Goal: Task Accomplishment & Management: Complete application form

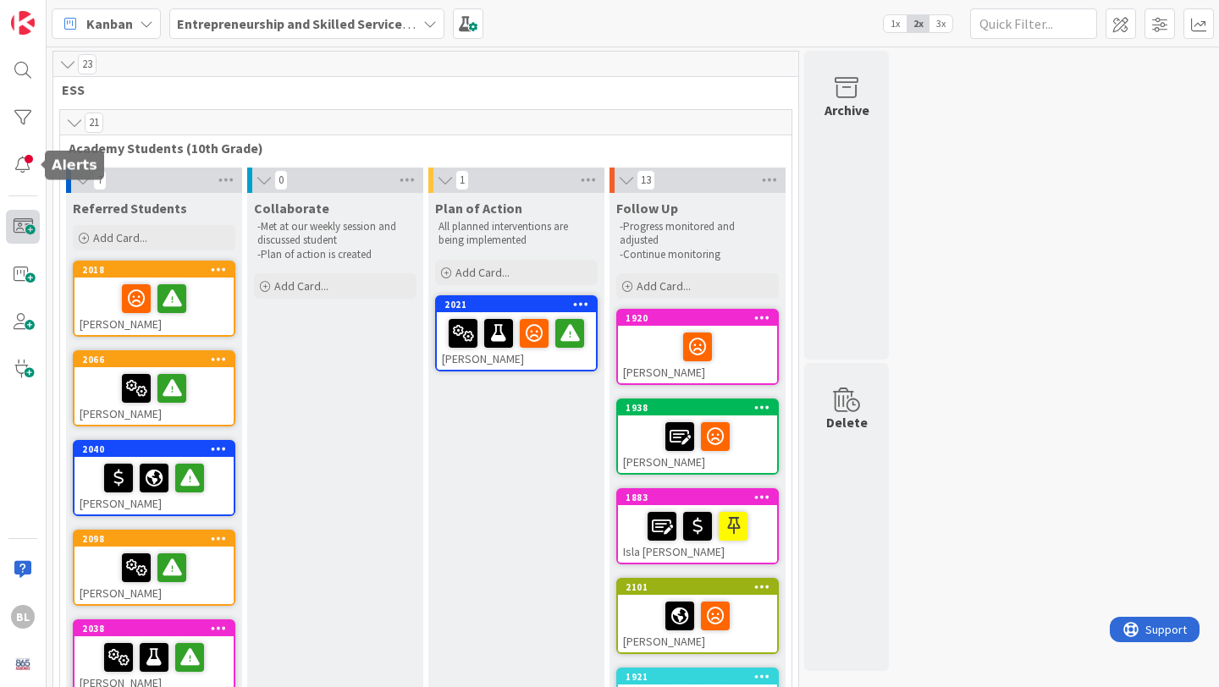
scroll to position [68, 0]
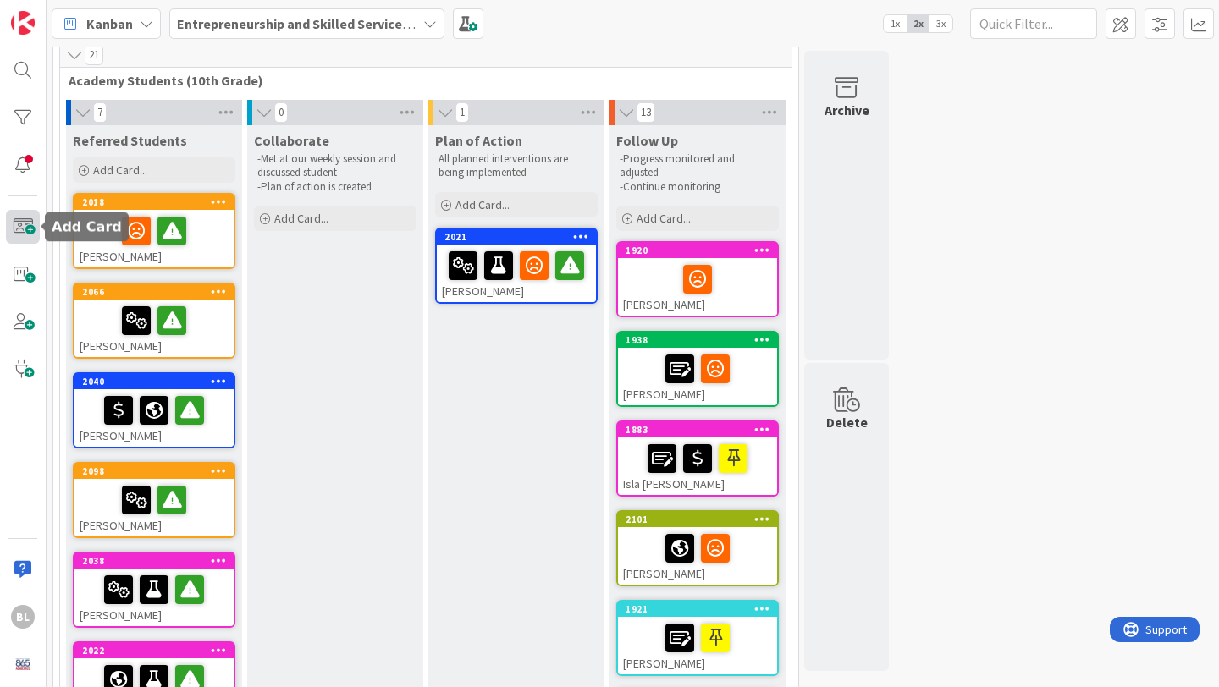
click at [22, 223] on span at bounding box center [23, 227] width 34 height 34
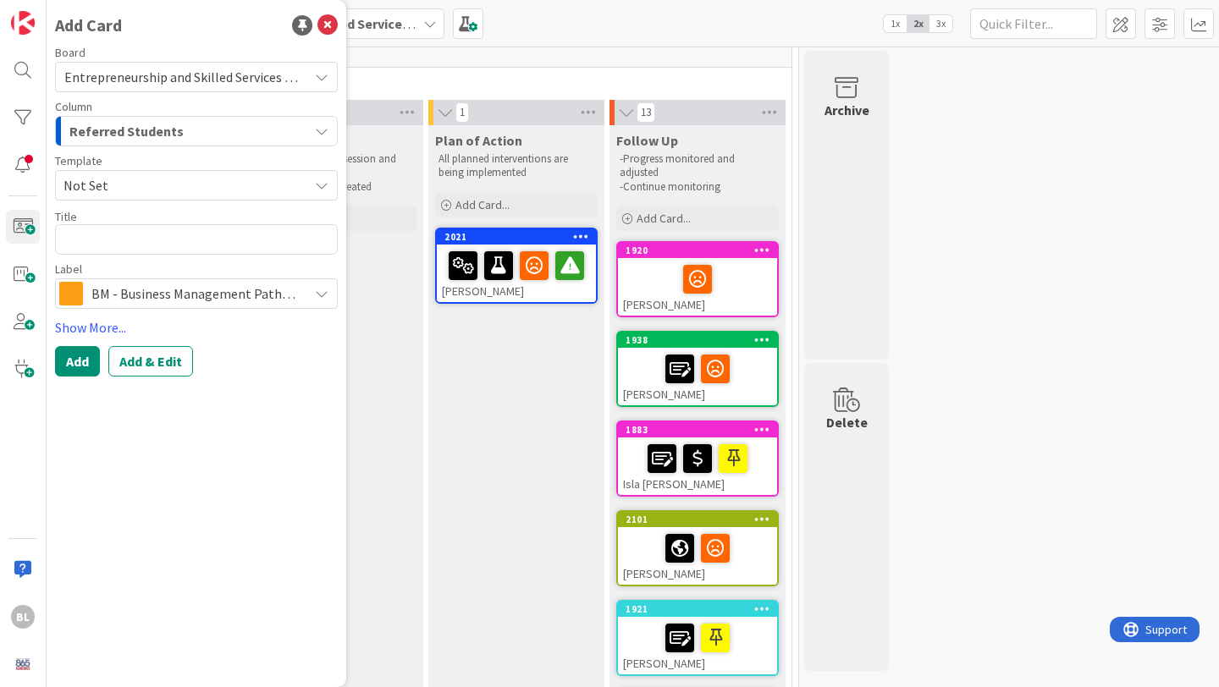
click at [114, 189] on span "Not Set" at bounding box center [179, 185] width 232 height 22
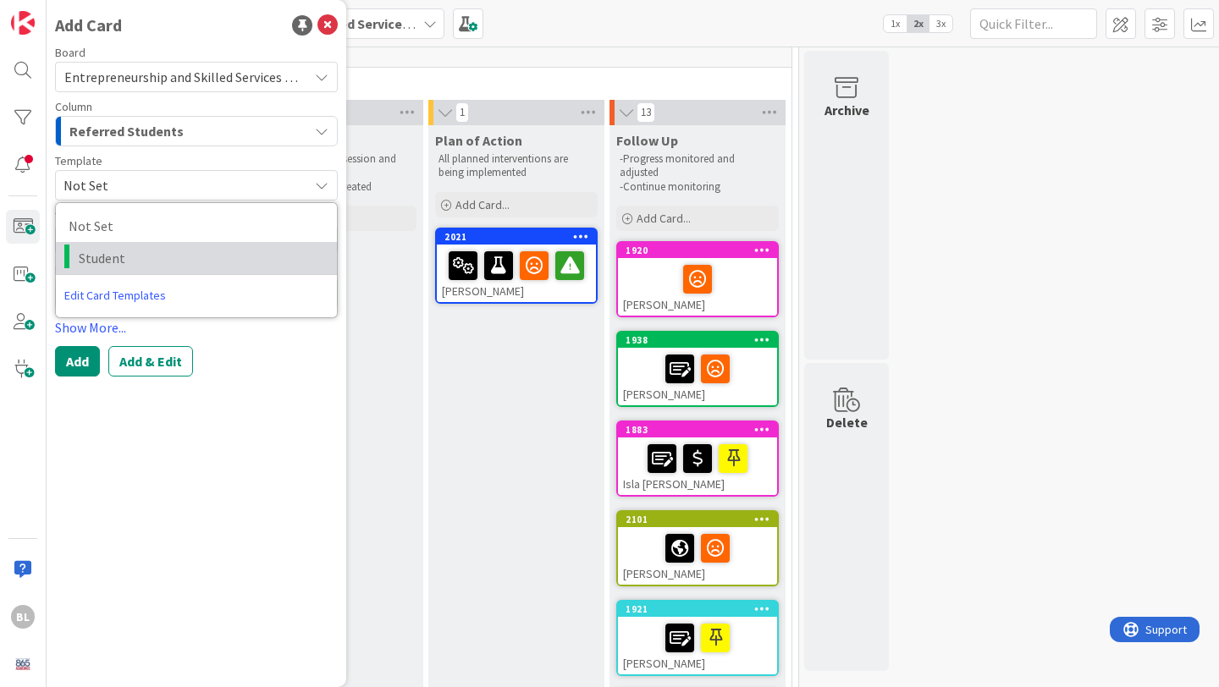
click at [102, 258] on span "Student" at bounding box center [202, 258] width 246 height 22
type textarea "x"
type textarea "Student"
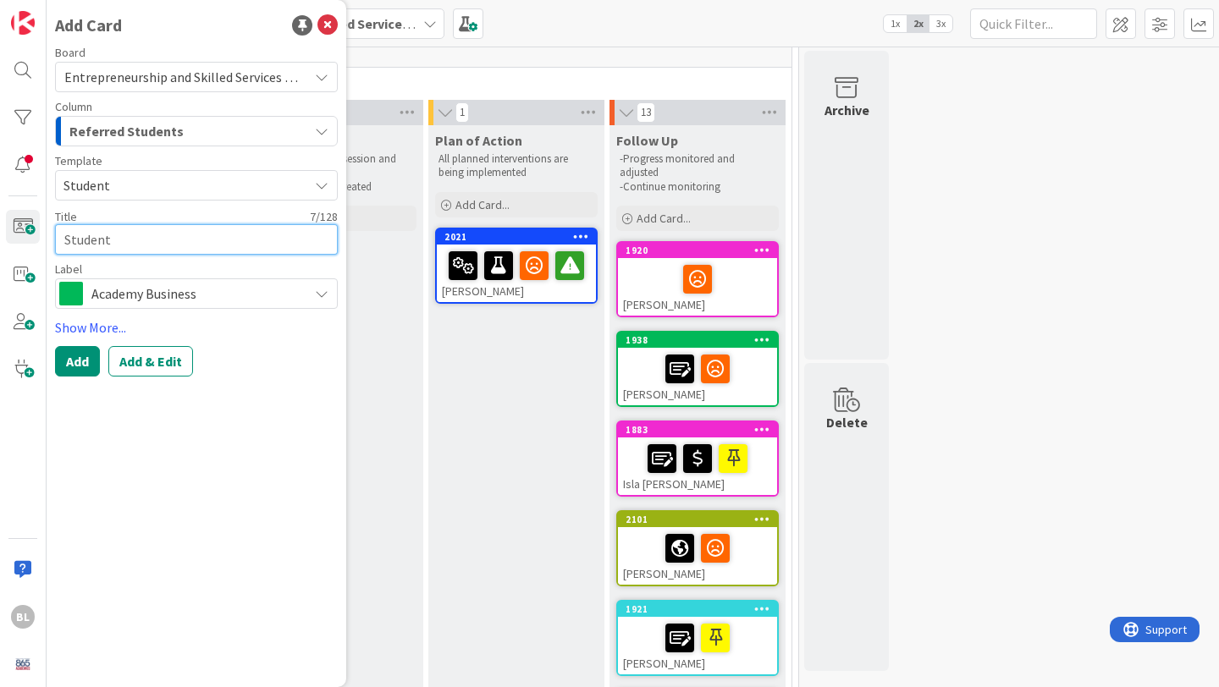
drag, startPoint x: 115, startPoint y: 243, endPoint x: 40, endPoint y: 240, distance: 75.4
click at [40, 240] on div "BL Add Card Board Entrepreneurship and Skilled Services Interventions - [DATE]-…" at bounding box center [23, 343] width 47 height 687
type textarea "x"
type textarea "H"
type textarea "x"
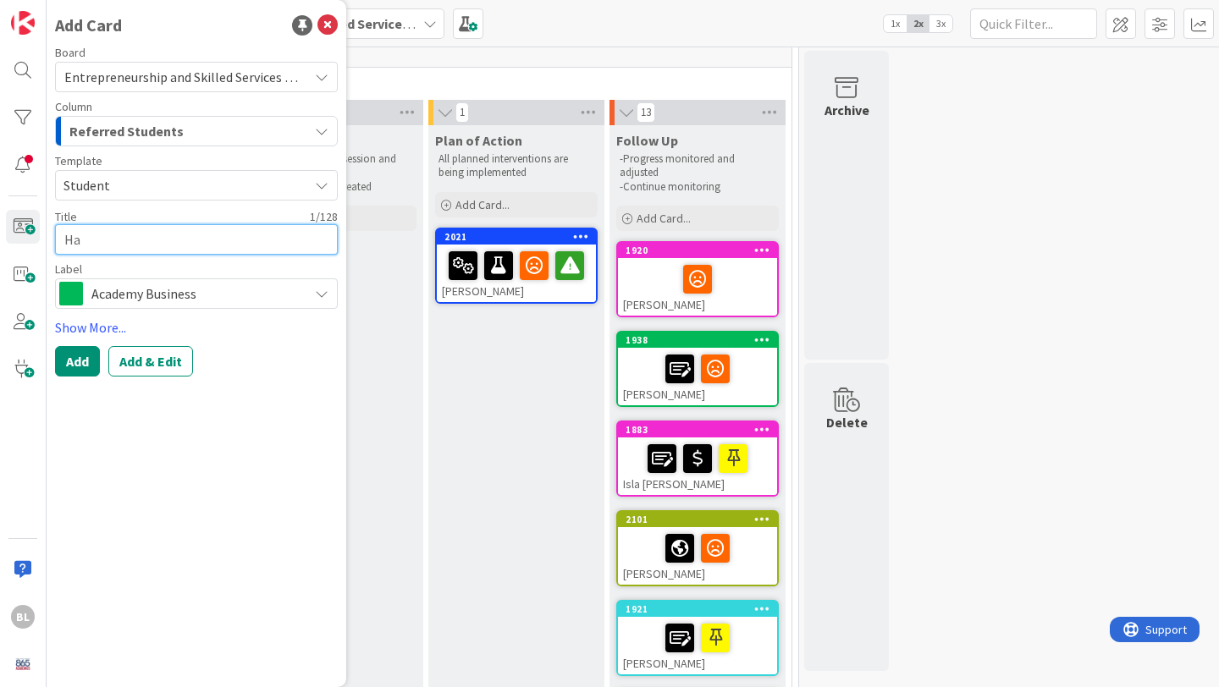
type textarea "[PERSON_NAME]"
type textarea "x"
type textarea "[PERSON_NAME]"
type textarea "x"
type textarea "[PERSON_NAME]"
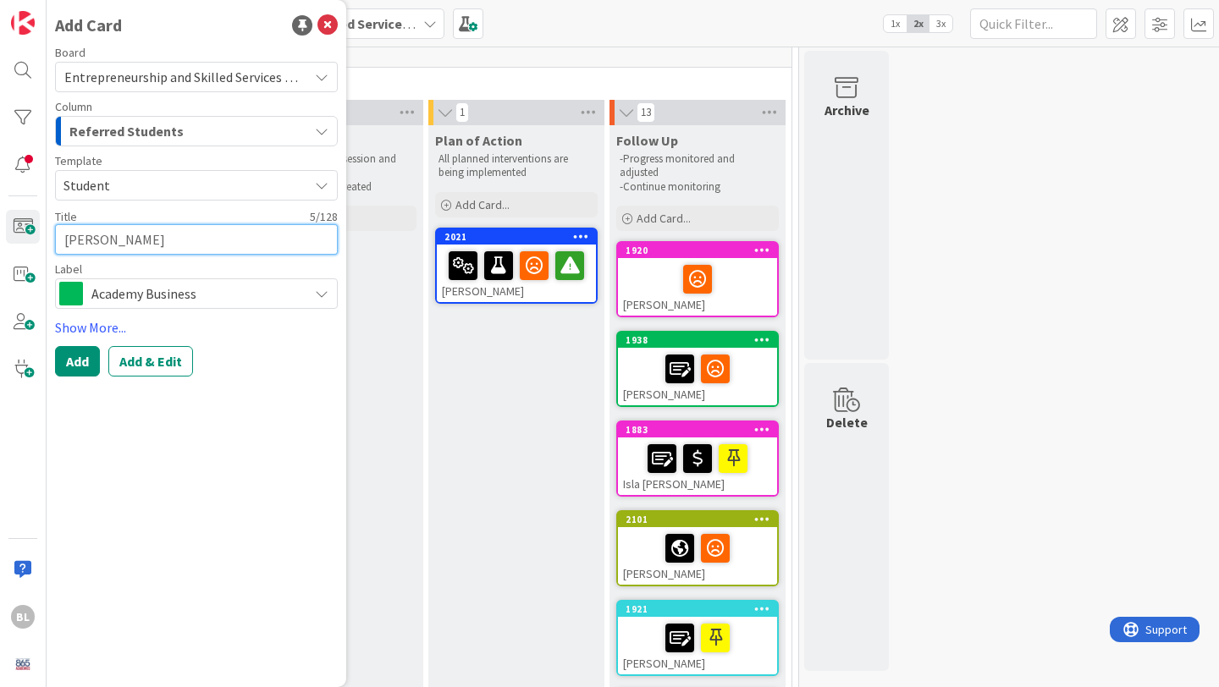
type textarea "x"
type textarea "[PERSON_NAME]"
type textarea "x"
type textarea "[PERSON_NAME]"
type textarea "x"
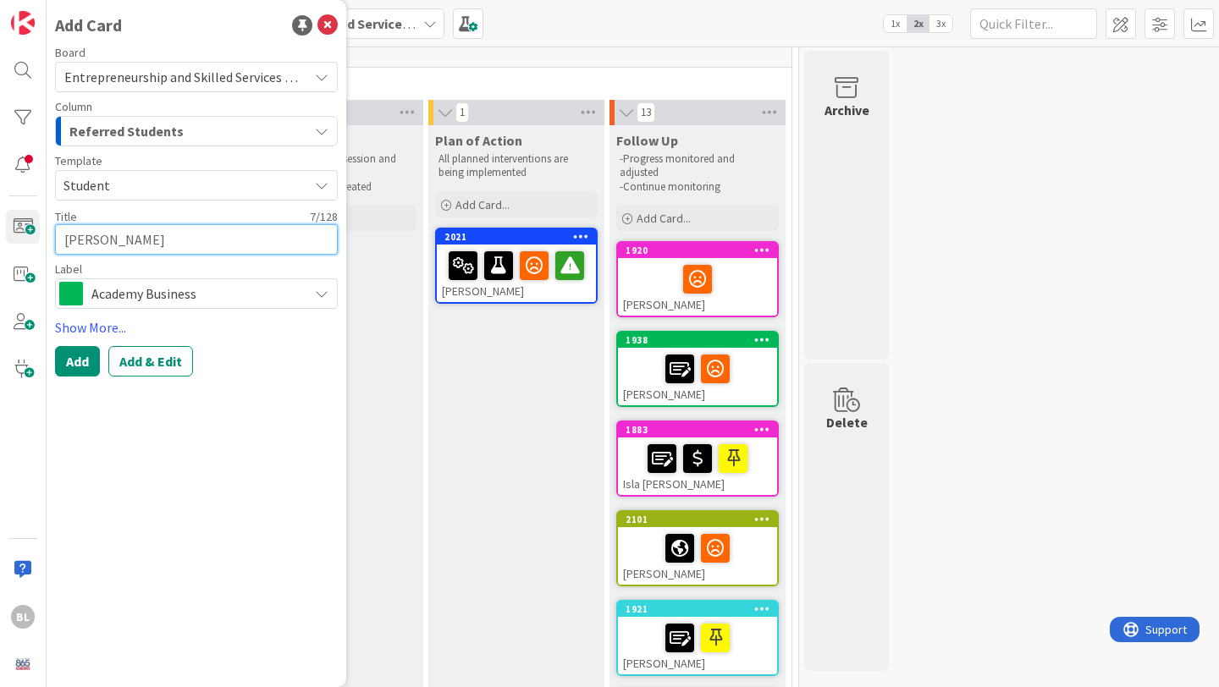
type textarea "[PERSON_NAME]"
type textarea "x"
type textarea "[PERSON_NAME]"
type textarea "x"
type textarea "[PERSON_NAME]"
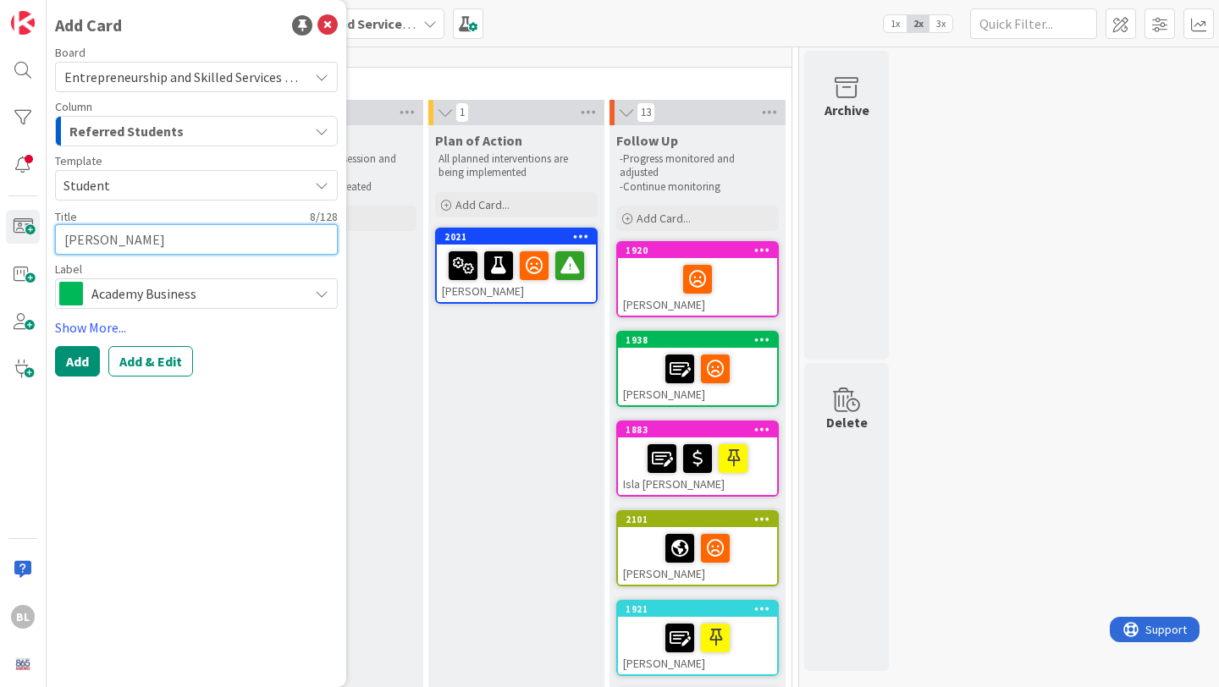
type textarea "x"
type textarea "[PERSON_NAME]"
type textarea "x"
type textarea "[PERSON_NAME]"
click at [155, 293] on span "Academy Business" at bounding box center [195, 294] width 208 height 24
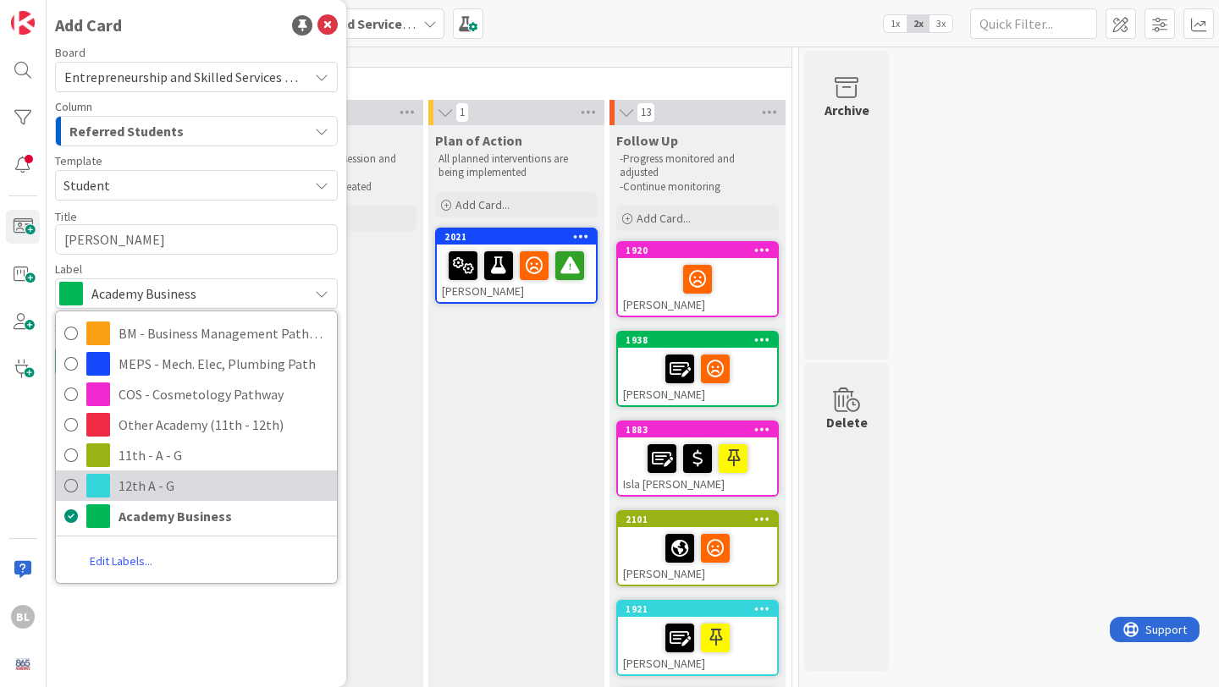
click at [74, 488] on icon at bounding box center [71, 485] width 14 height 25
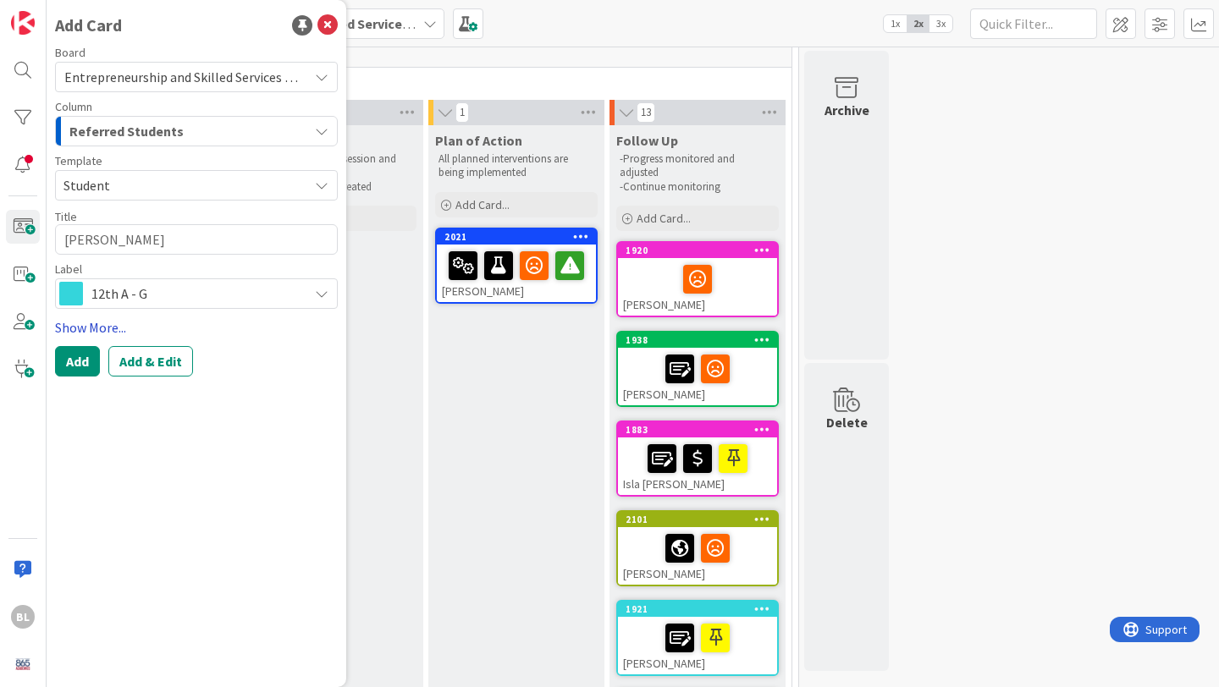
click at [97, 326] on link "Show More..." at bounding box center [196, 327] width 283 height 20
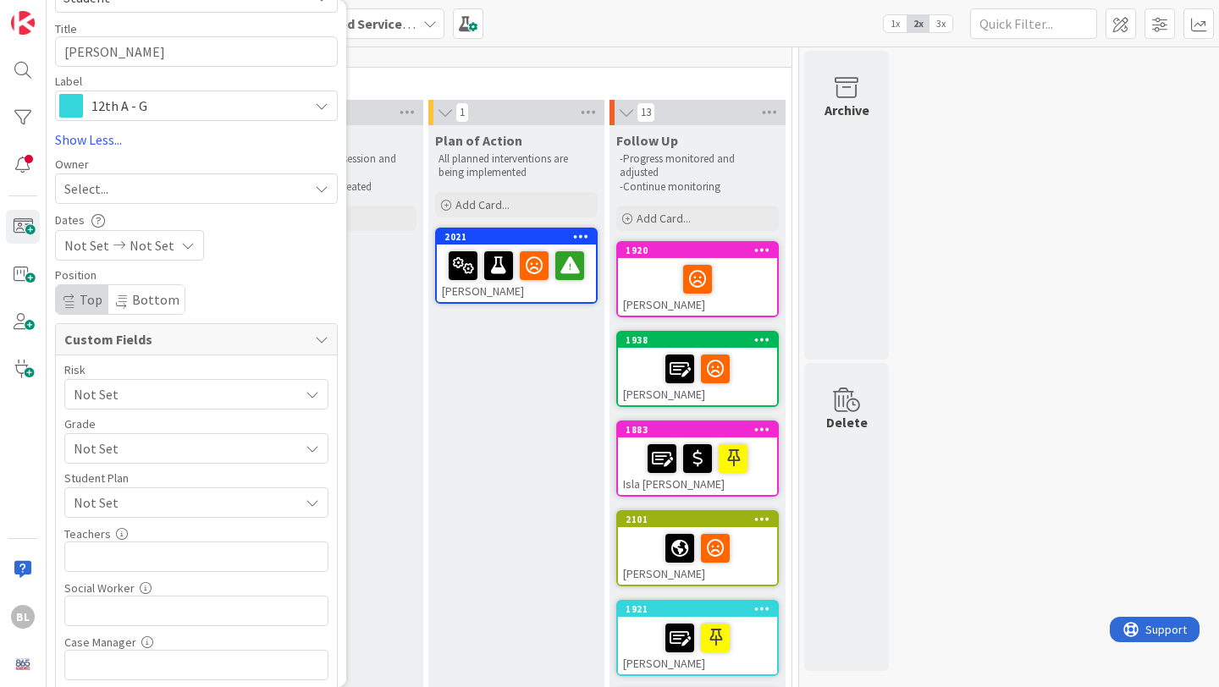
scroll to position [207, 0]
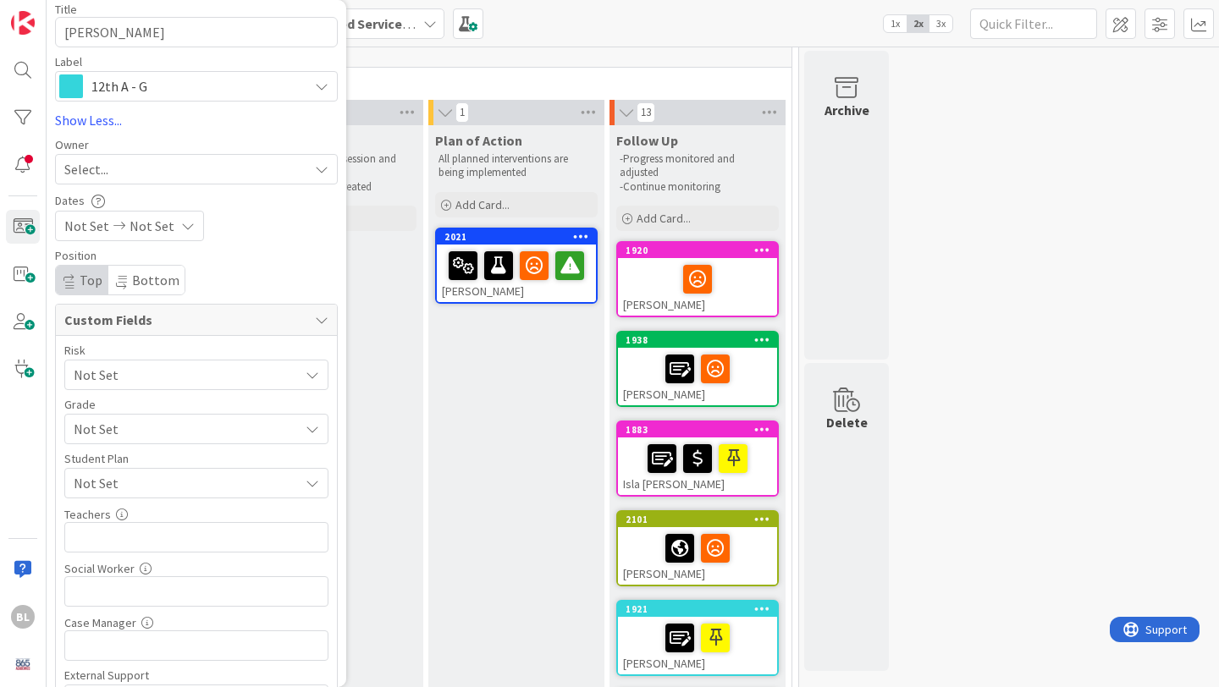
click at [152, 378] on span "Not Set" at bounding box center [182, 375] width 217 height 24
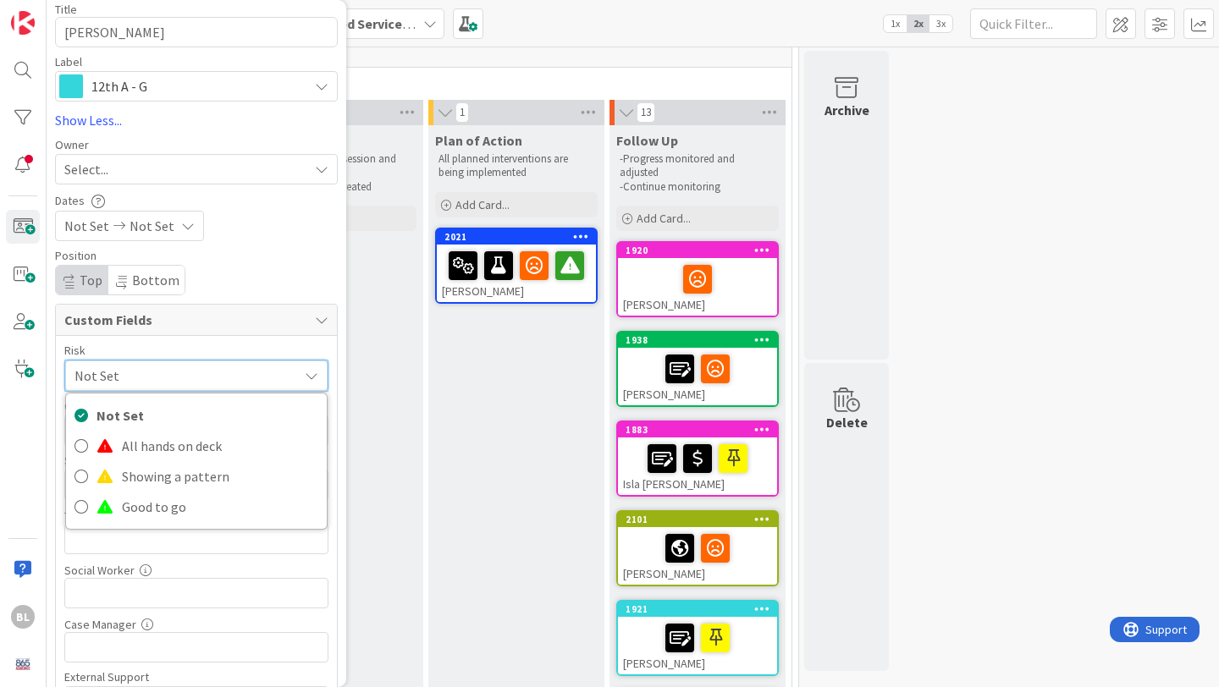
click at [152, 378] on span "Not Set" at bounding box center [181, 376] width 215 height 24
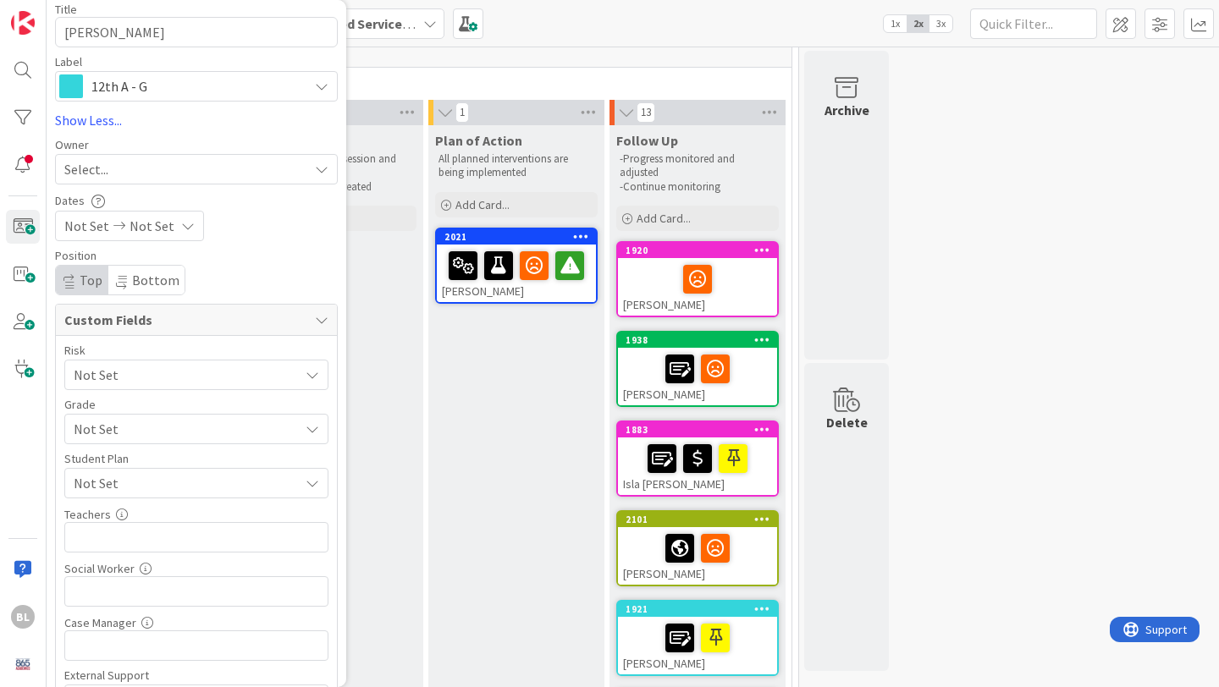
click at [133, 431] on span "Not Set" at bounding box center [182, 429] width 217 height 24
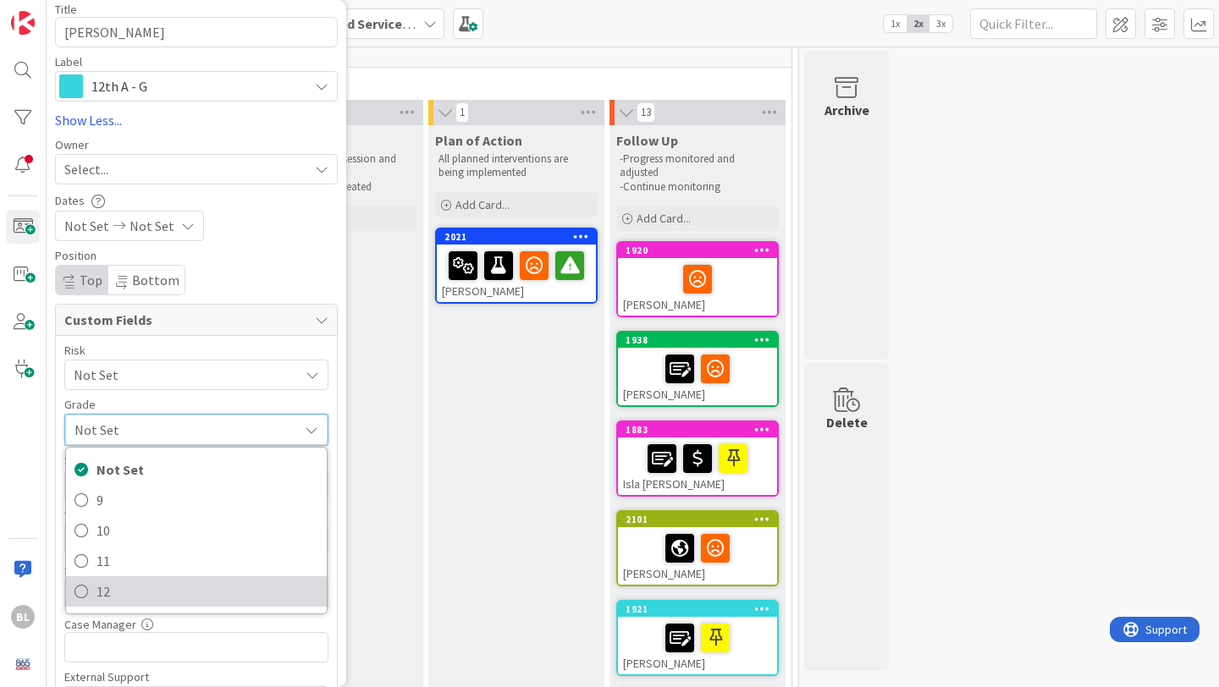
click at [101, 593] on span "12" at bounding box center [208, 591] width 222 height 25
type textarea "x"
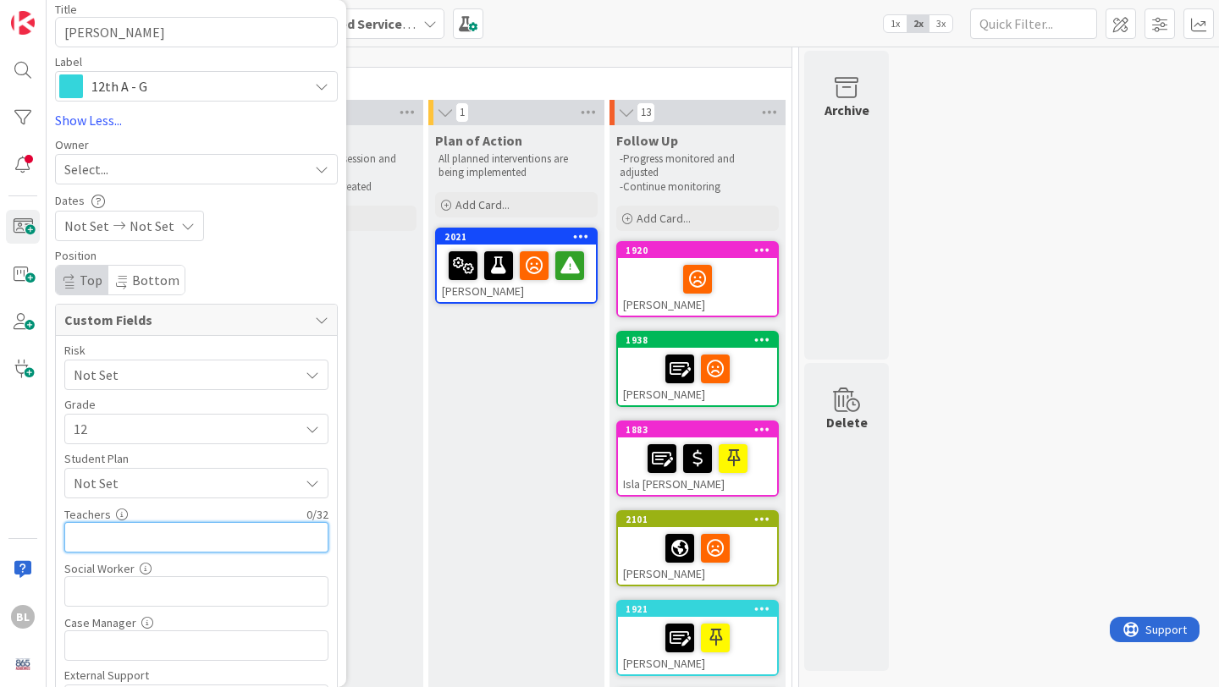
click at [131, 534] on input "text" at bounding box center [196, 537] width 264 height 30
type input "[PERSON_NAME], [PERSON_NAME],[PERSON_NAME], McP"
type textarea "x"
type input "[PERSON_NAME], [PERSON_NAME],[PERSON_NAME], [PERSON_NAME]"
type textarea "x"
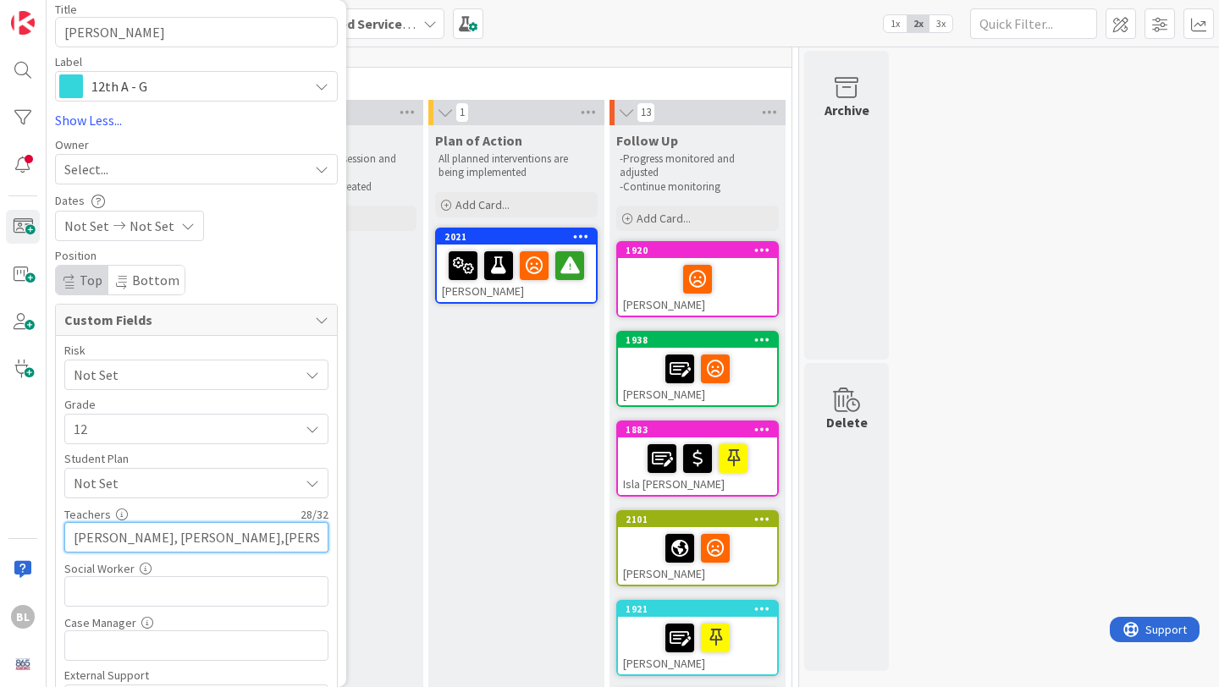
type input "[PERSON_NAME], [PERSON_NAME],[PERSON_NAME], Mc"
type textarea "x"
type input "[PERSON_NAME], [PERSON_NAME],[PERSON_NAME], McP"
type textarea "x"
type input "[PERSON_NAME], [PERSON_NAME],[PERSON_NAME], Mcphet"
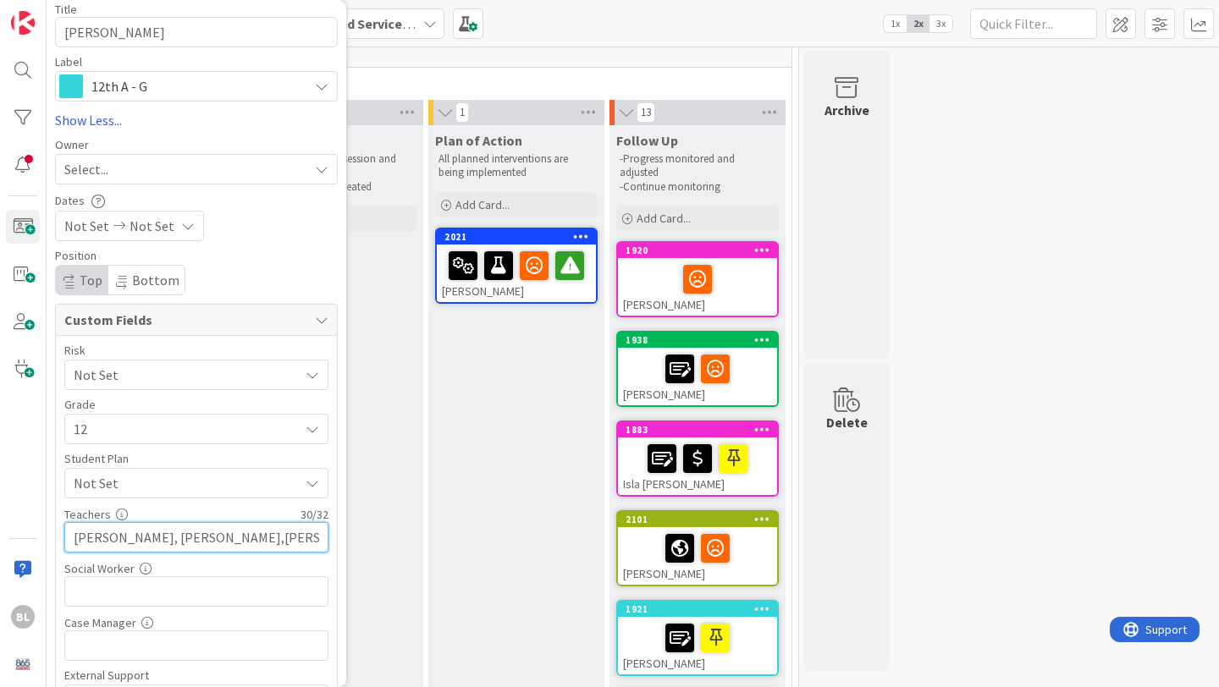
type textarea "x"
type input "[PERSON_NAME], [PERSON_NAME],[PERSON_NAME], Mcphetr"
type textarea "x"
type input "[PERSON_NAME], [PERSON_NAME],[PERSON_NAME], Mc"
type textarea "x"
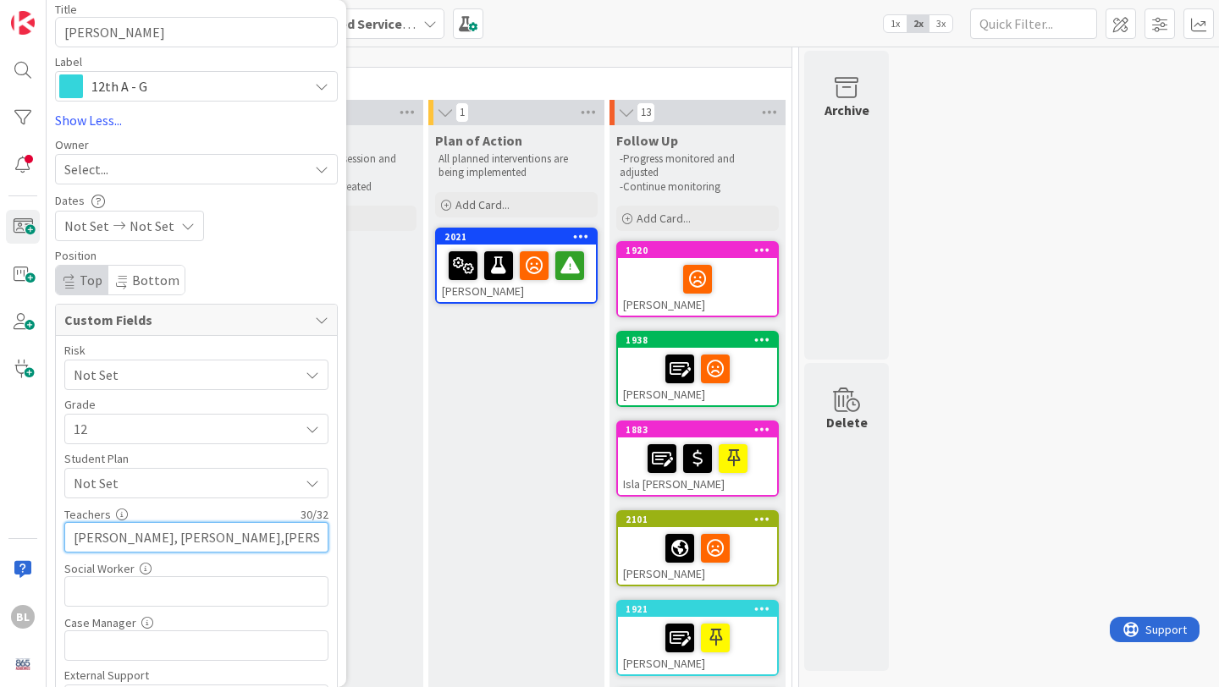
type input "[PERSON_NAME], [PERSON_NAME],[PERSON_NAME], [PERSON_NAME]"
type textarea "x"
type input "[PERSON_NAME], [PERSON_NAME],[PERSON_NAME], [PERSON_NAME]."
type textarea "x"
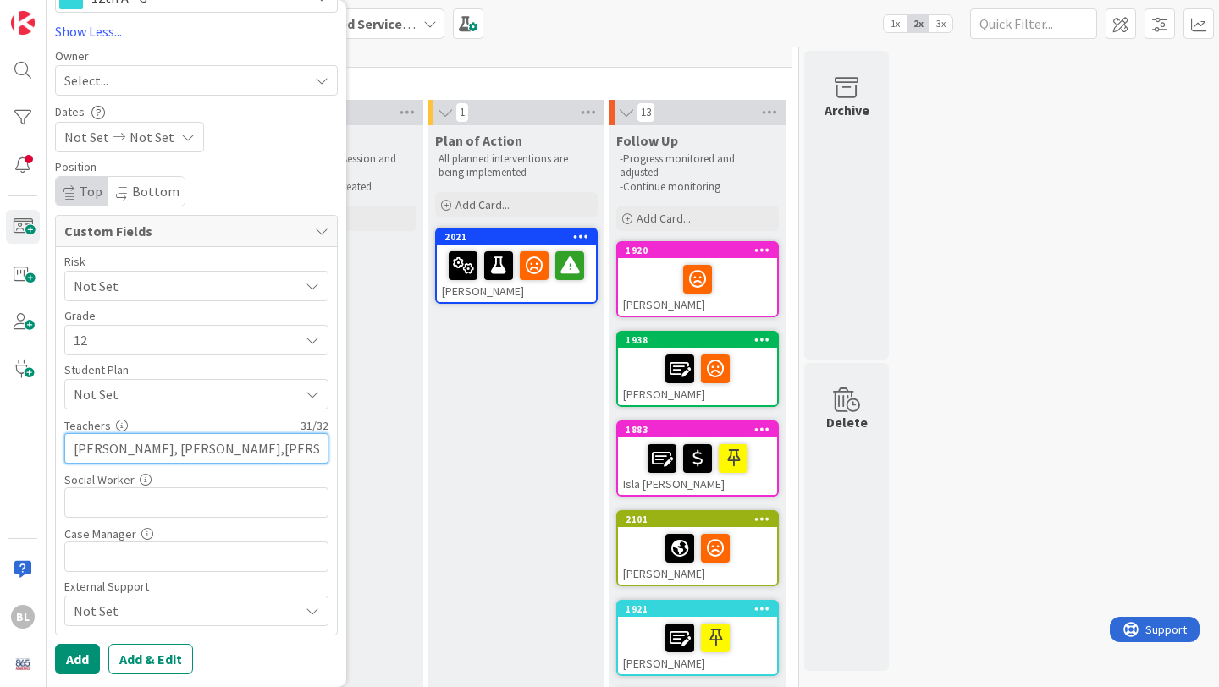
type input "[PERSON_NAME], [PERSON_NAME],[PERSON_NAME], [PERSON_NAME]."
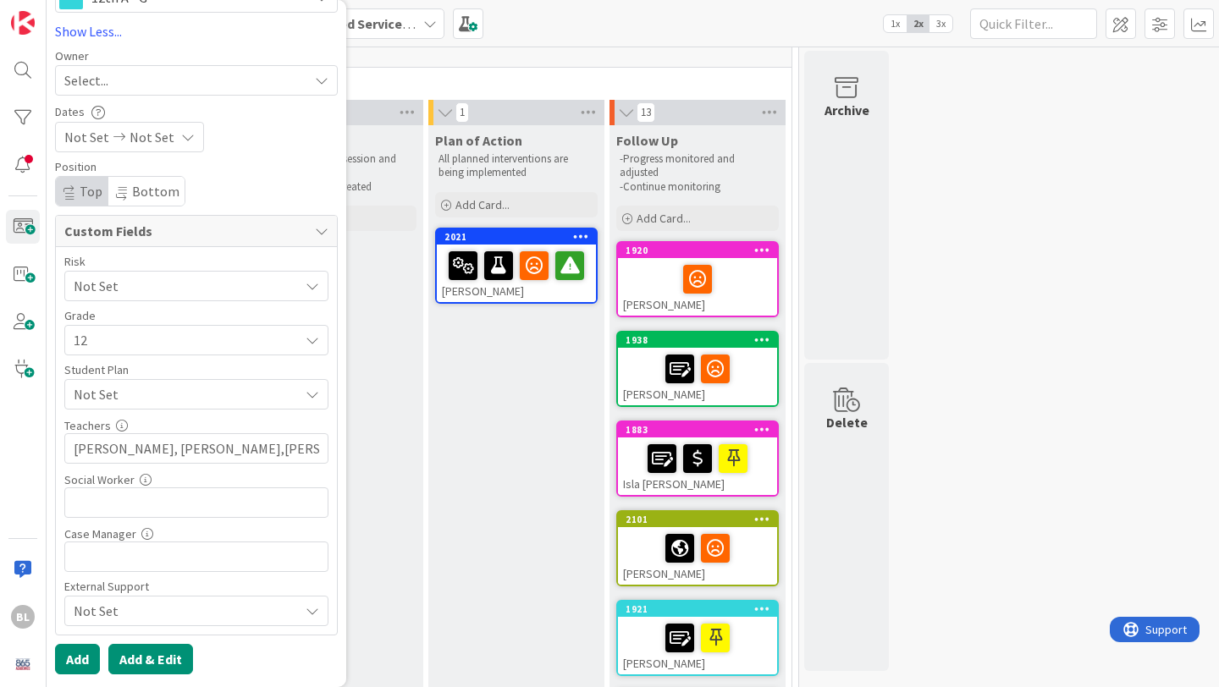
click at [158, 655] on button "Add & Edit" at bounding box center [150, 659] width 85 height 30
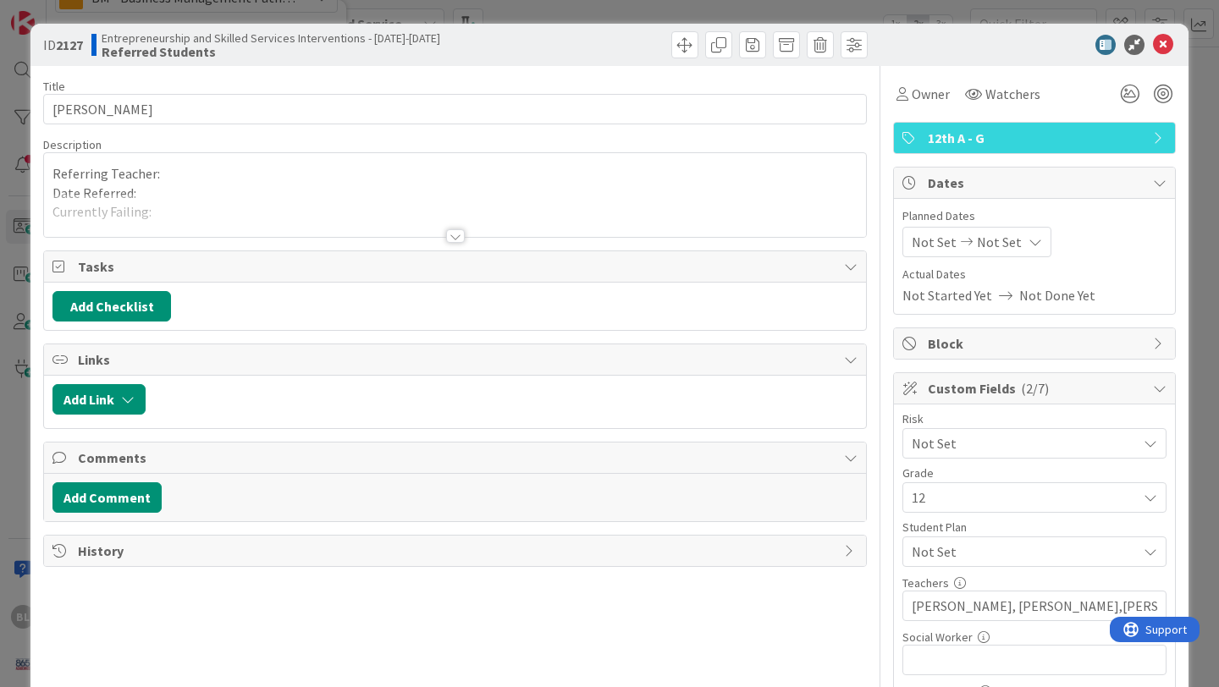
click at [447, 242] on div at bounding box center [455, 236] width 19 height 14
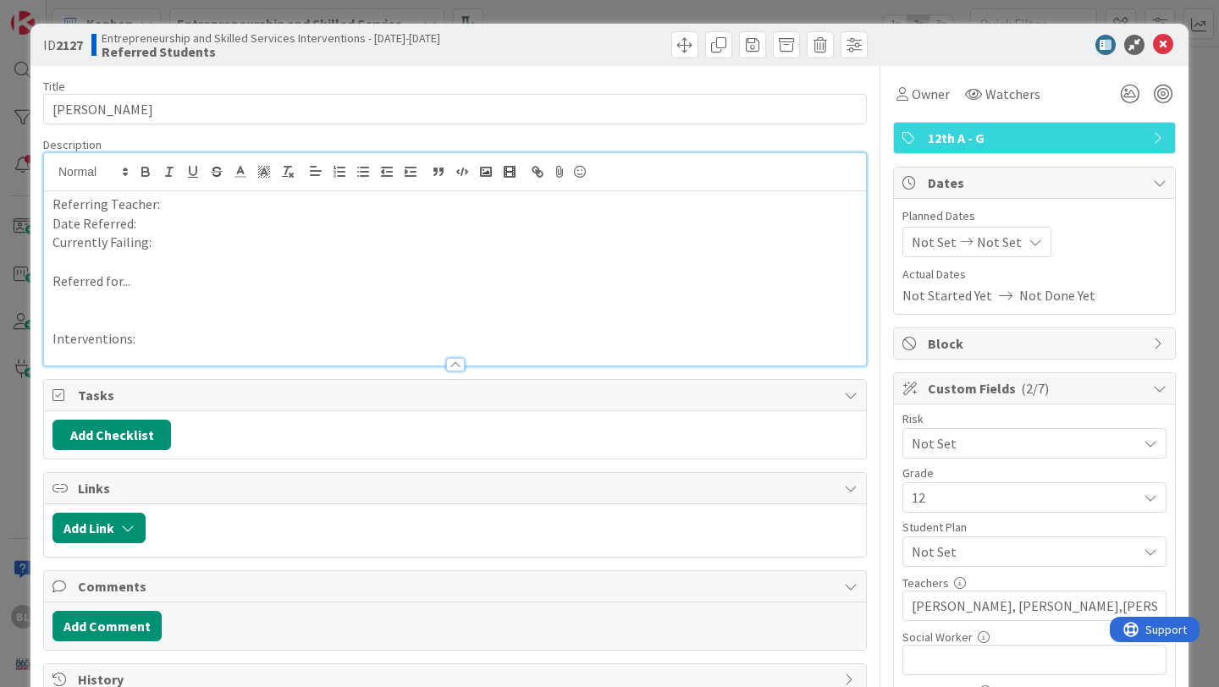
click at [183, 210] on p "Referring Teacher:" at bounding box center [454, 204] width 805 height 19
click at [145, 220] on p "Date Referred:" at bounding box center [454, 223] width 805 height 19
click at [168, 247] on p "Currently Failing:" at bounding box center [454, 242] width 805 height 19
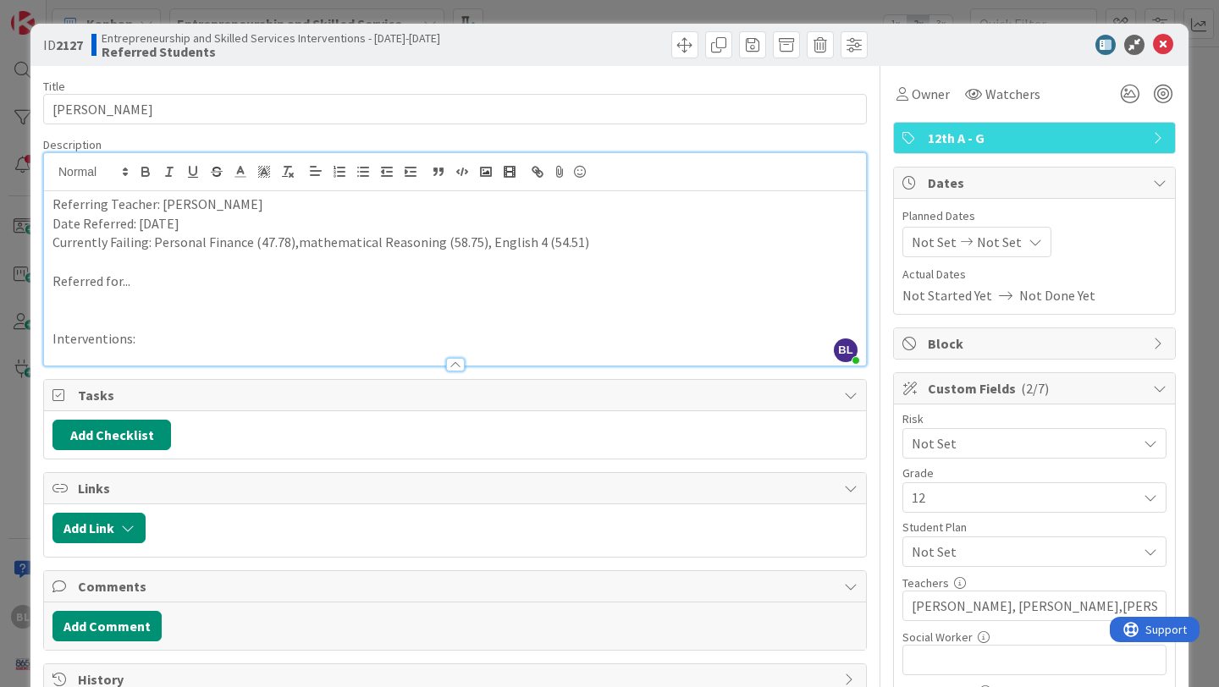
click at [145, 285] on p "Referred for..." at bounding box center [454, 281] width 805 height 19
click at [147, 341] on p "Interventions:" at bounding box center [454, 338] width 805 height 19
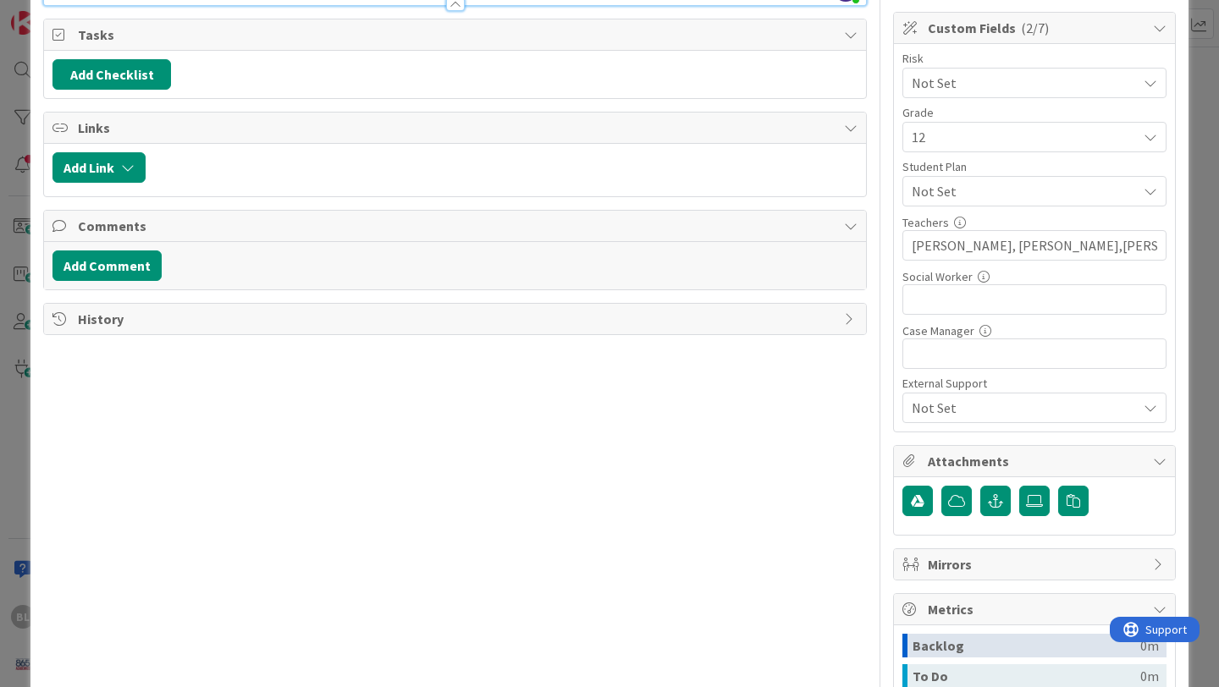
scroll to position [362, 0]
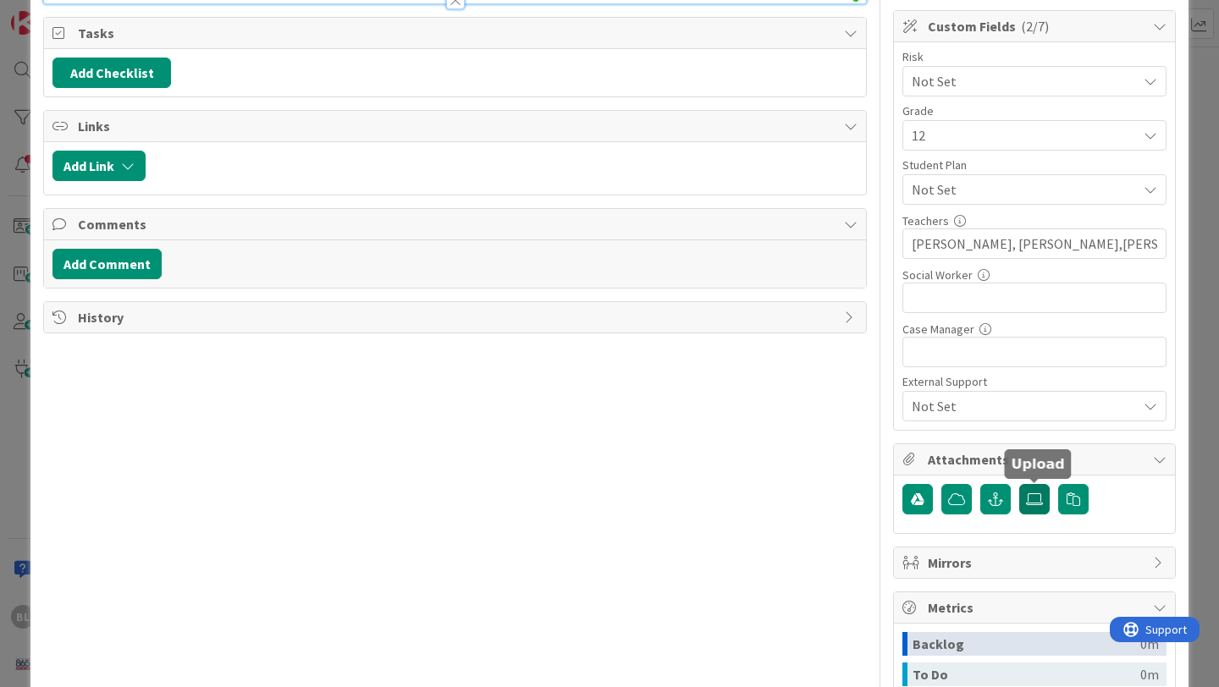
click at [1036, 499] on icon at bounding box center [1034, 500] width 17 height 14
click at [1019, 484] on input "file" at bounding box center [1019, 484] width 0 height 0
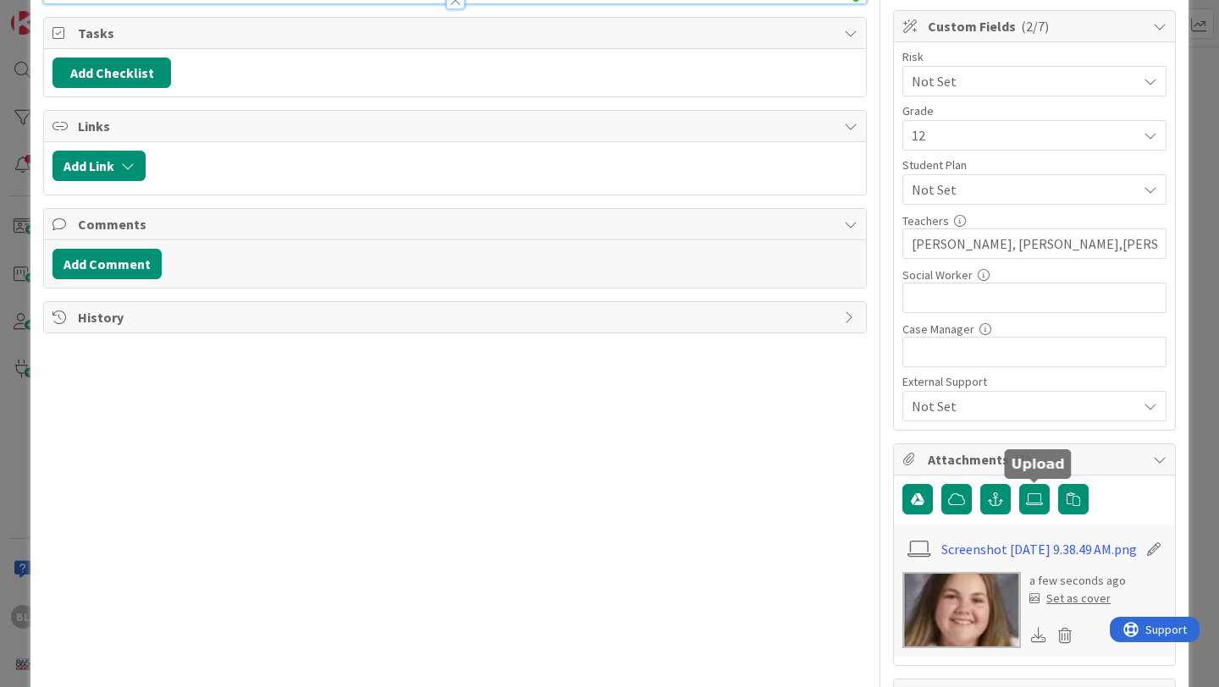
scroll to position [417, 0]
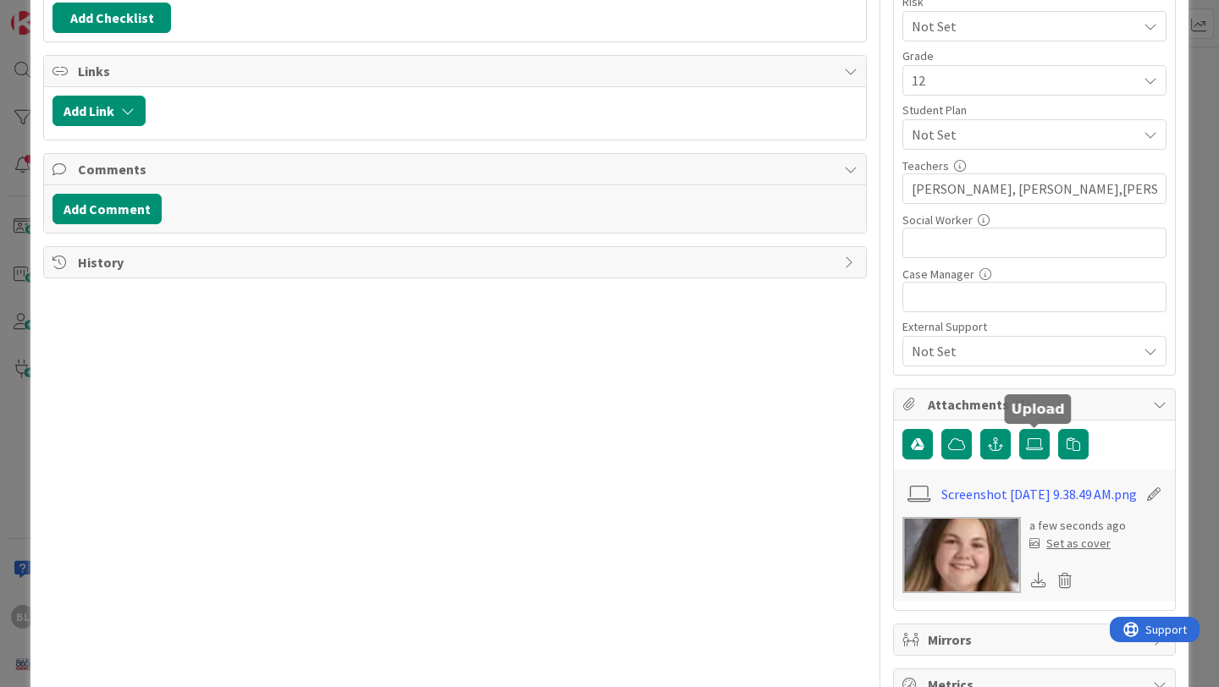
click at [1076, 551] on div "Set as cover" at bounding box center [1069, 544] width 81 height 18
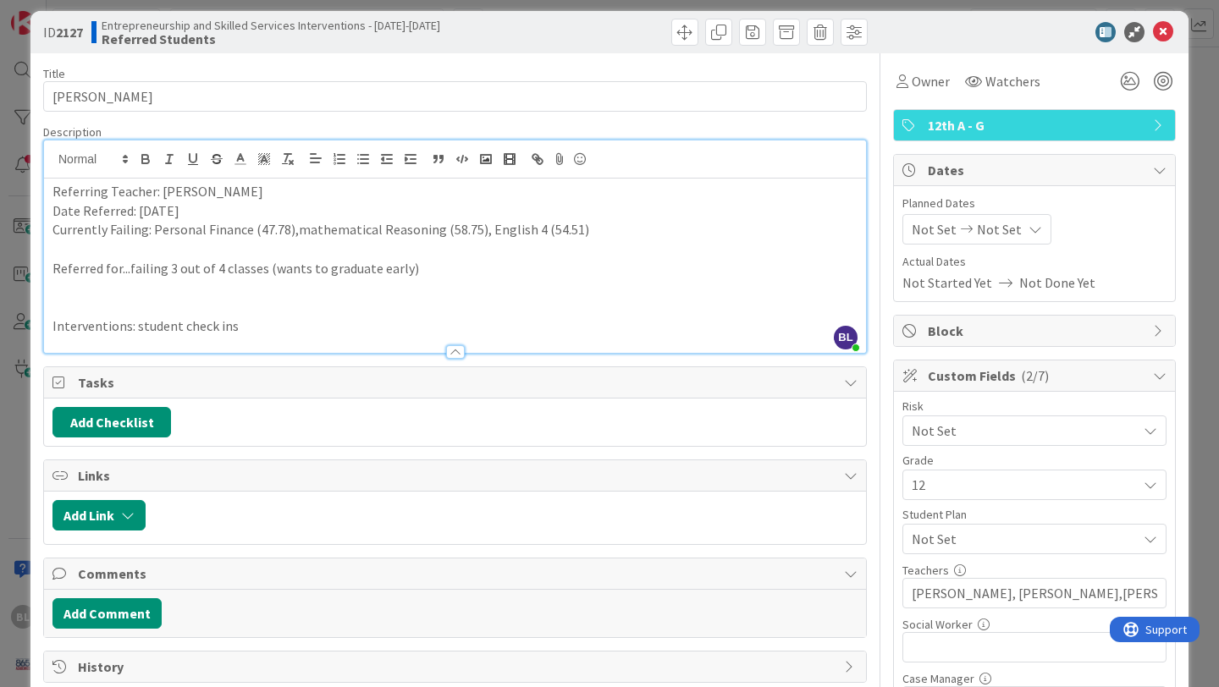
scroll to position [0, 0]
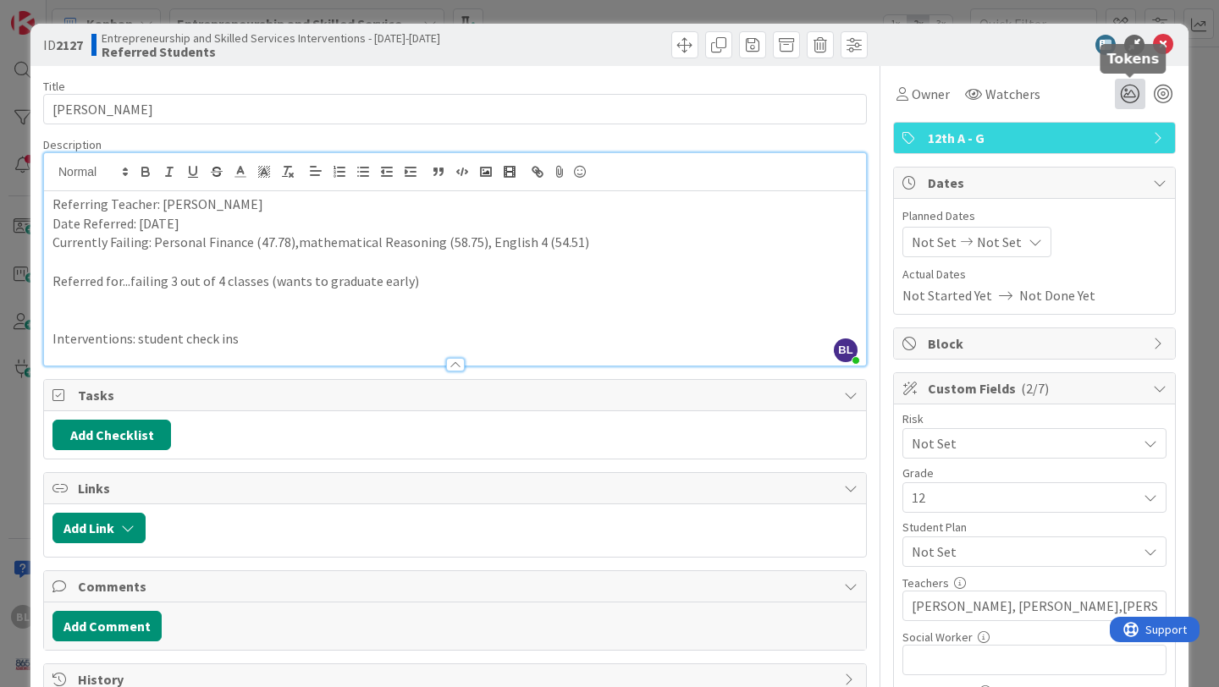
click at [1133, 90] on icon at bounding box center [1130, 94] width 30 height 30
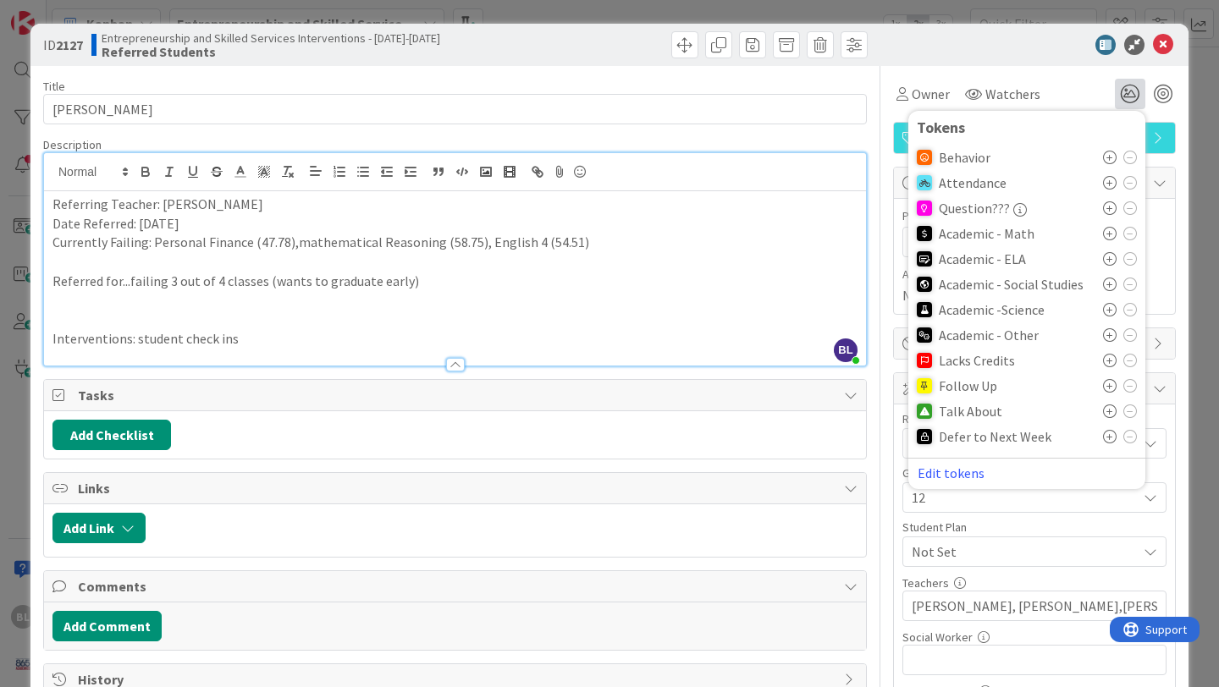
click at [1111, 232] on icon at bounding box center [1110, 234] width 14 height 14
click at [1108, 262] on icon at bounding box center [1110, 264] width 14 height 14
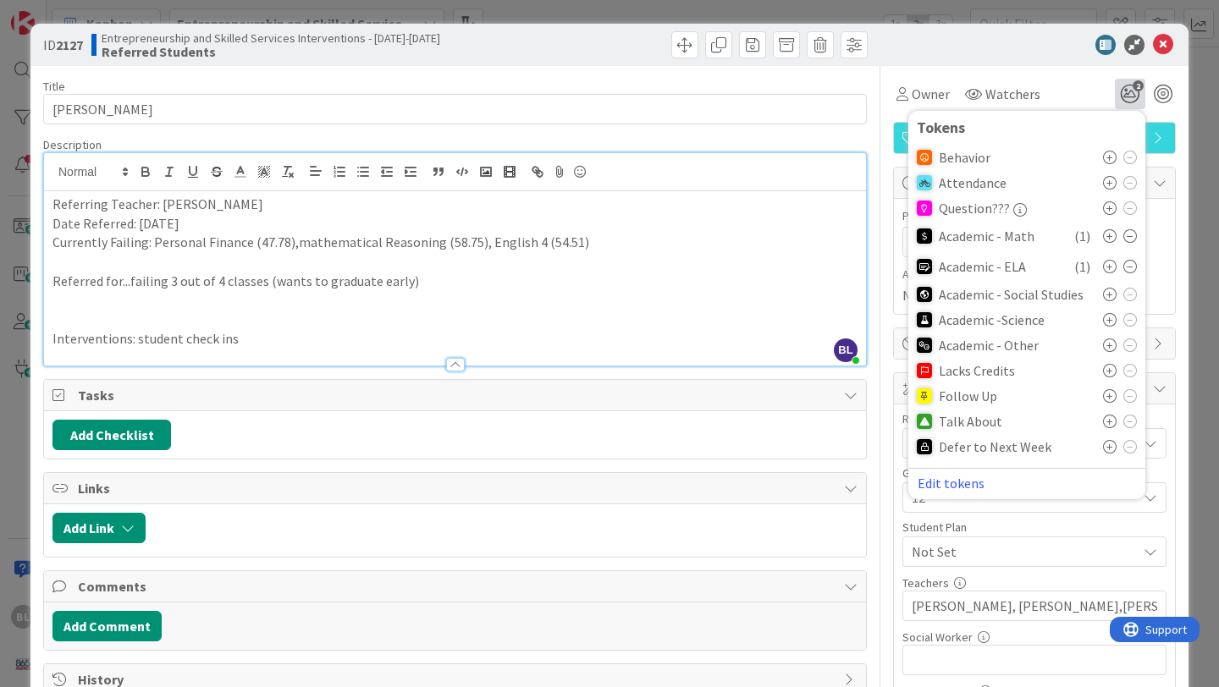
click at [1110, 348] on icon at bounding box center [1110, 346] width 14 height 14
click at [1110, 425] on icon at bounding box center [1110, 427] width 14 height 14
click at [1159, 42] on icon at bounding box center [1163, 45] width 20 height 20
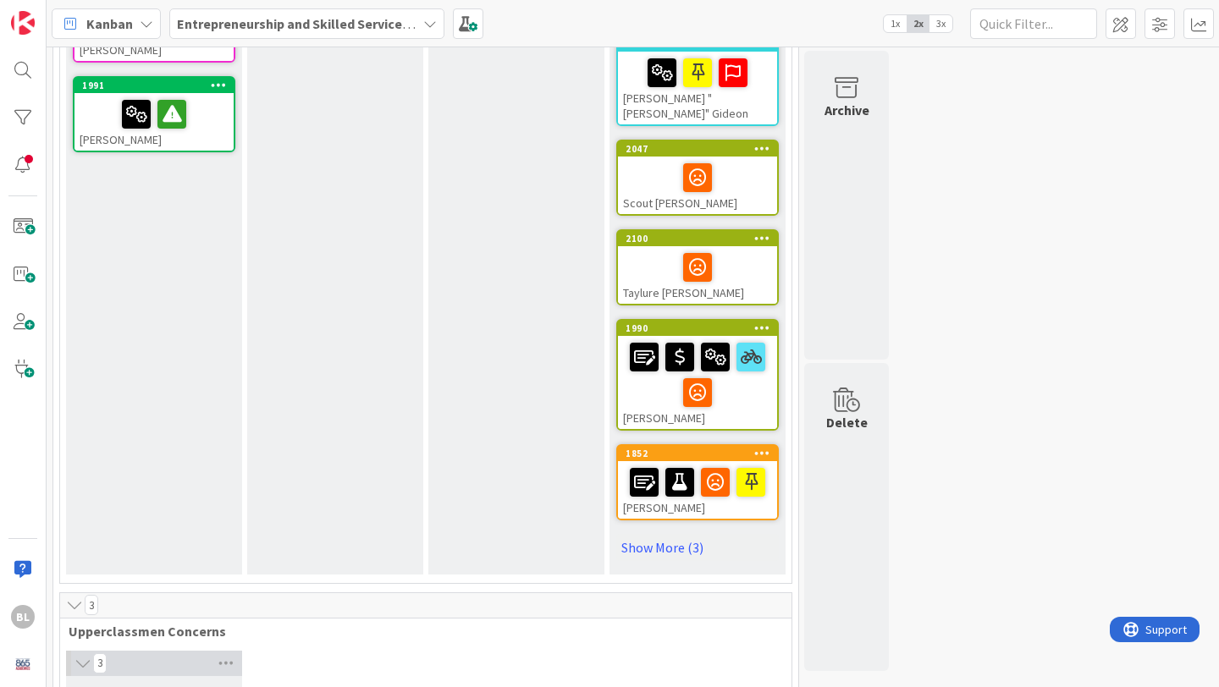
scroll to position [725, 0]
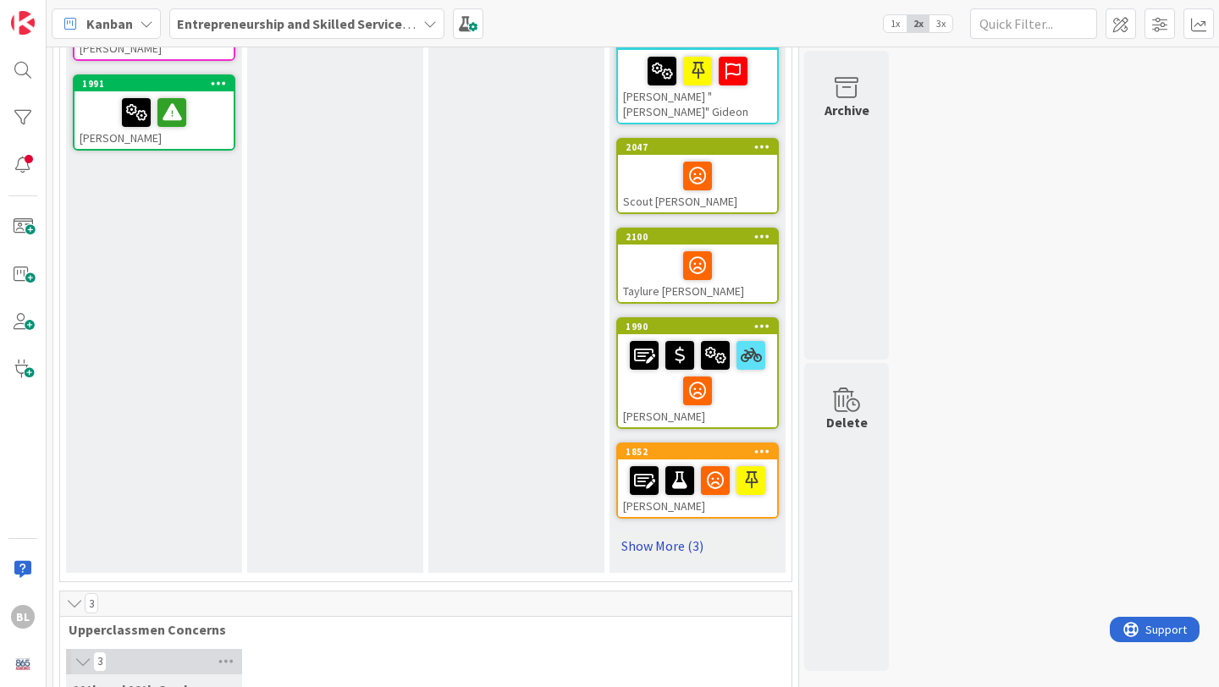
click at [657, 533] on link "Show More (3)" at bounding box center [697, 546] width 163 height 27
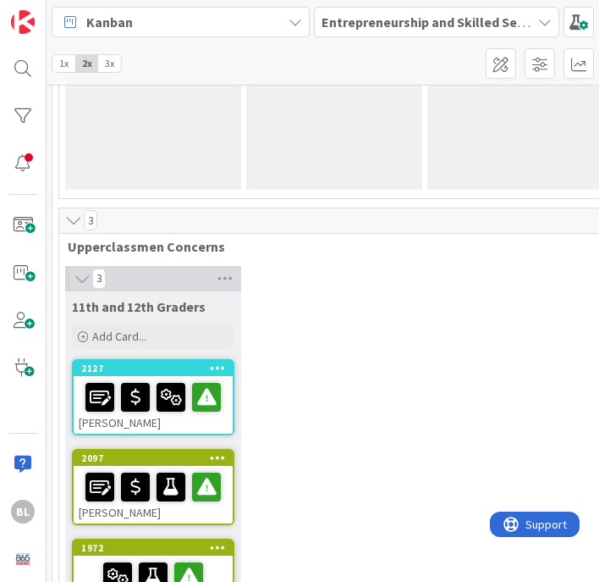
scroll to position [1474, 1]
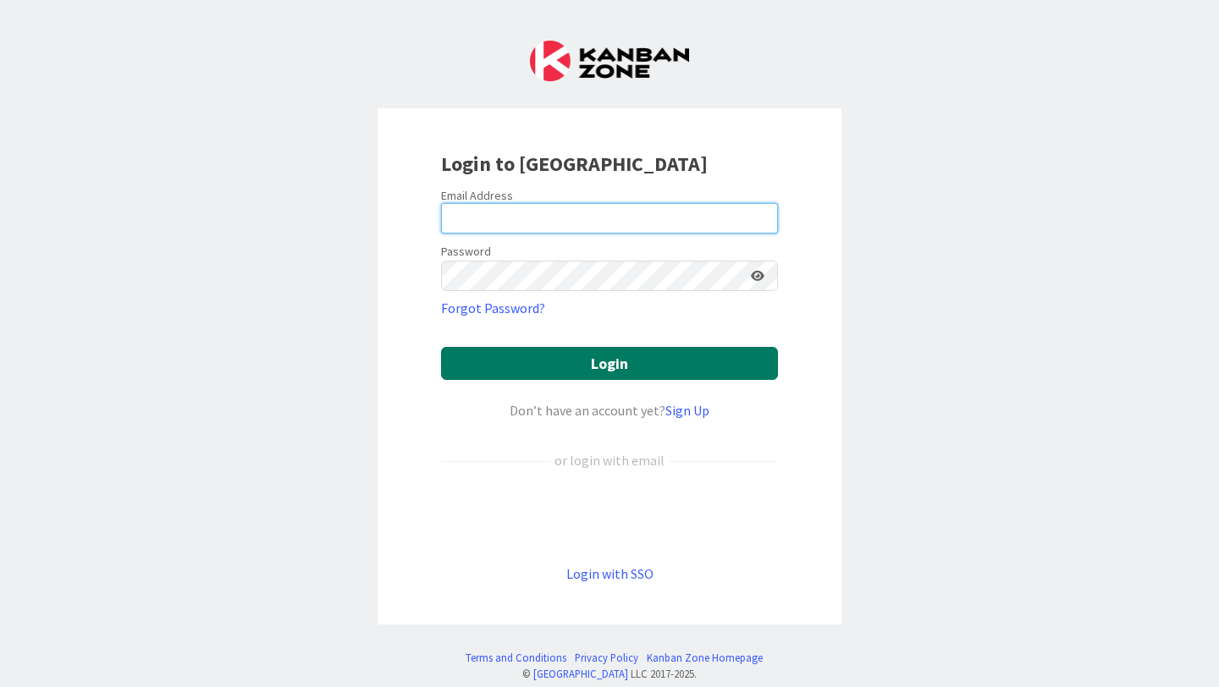
type input "[PERSON_NAME][EMAIL_ADDRESS][PERSON_NAME][DOMAIN_NAME]"
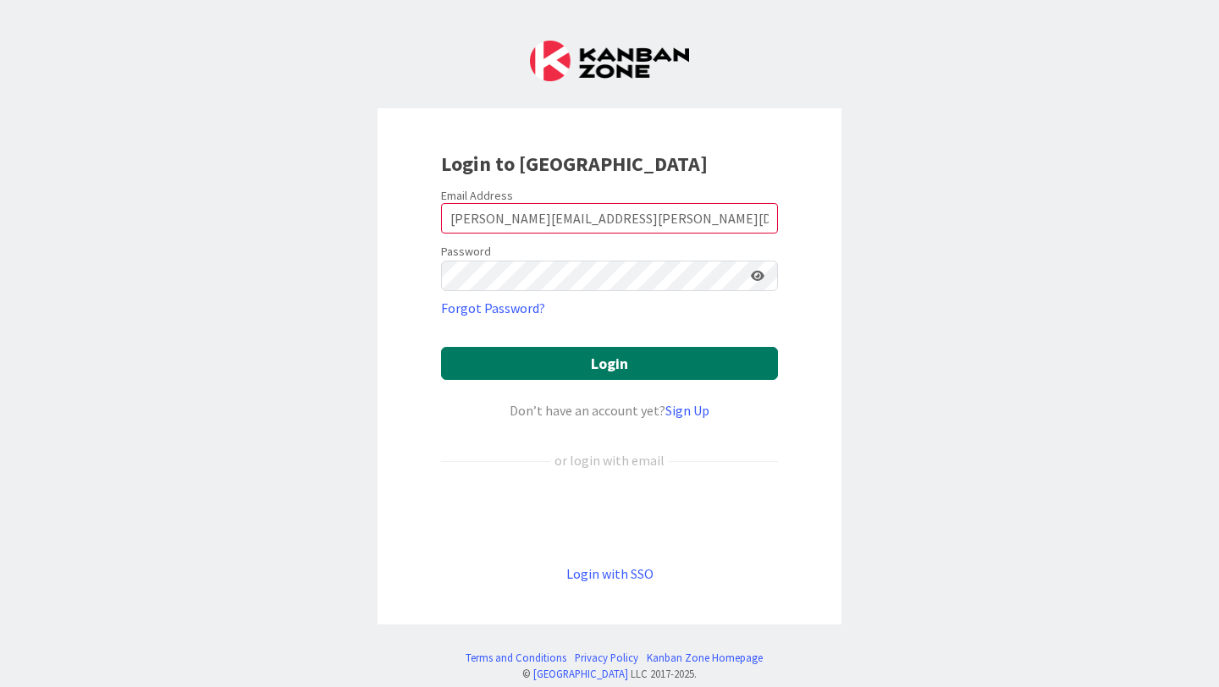
click at [599, 366] on button "Login" at bounding box center [609, 363] width 337 height 33
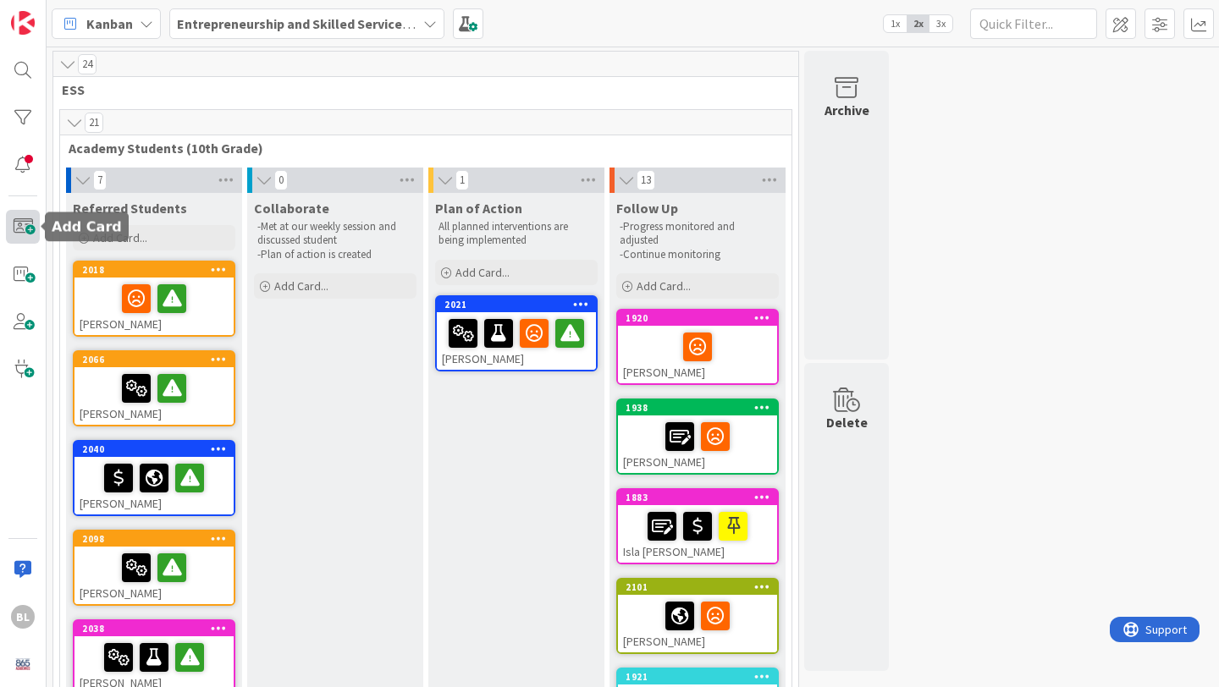
click at [15, 226] on span at bounding box center [23, 227] width 34 height 34
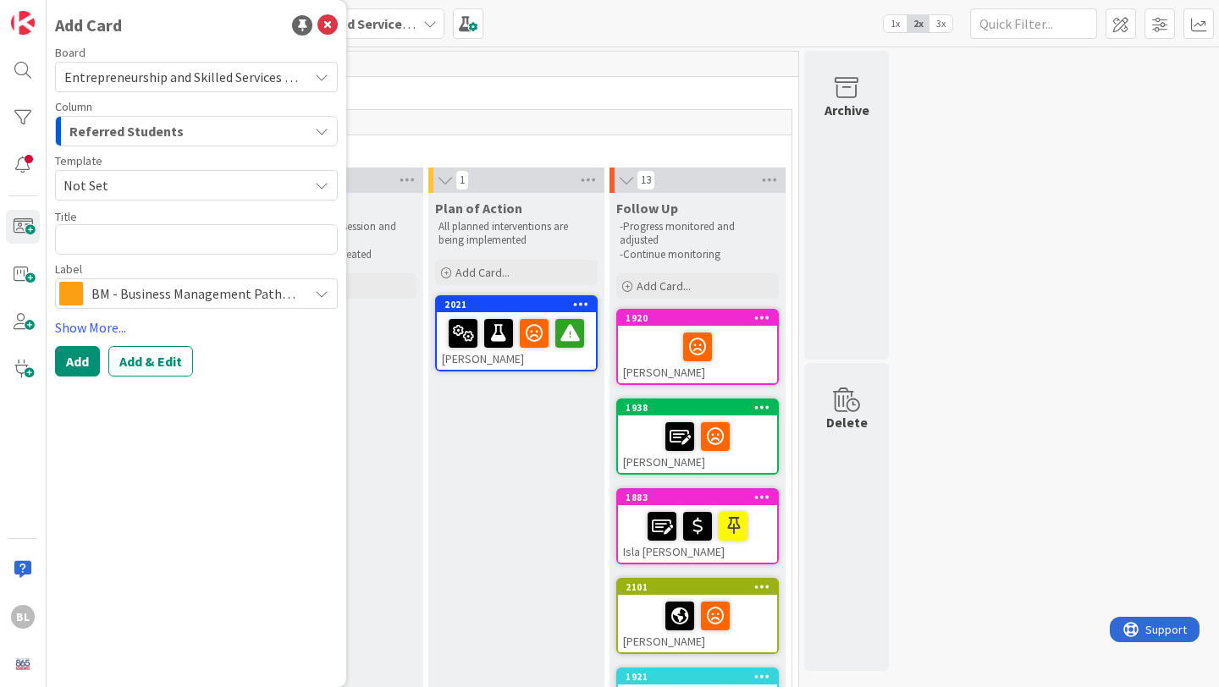
click at [120, 190] on span "Not Set" at bounding box center [179, 185] width 232 height 22
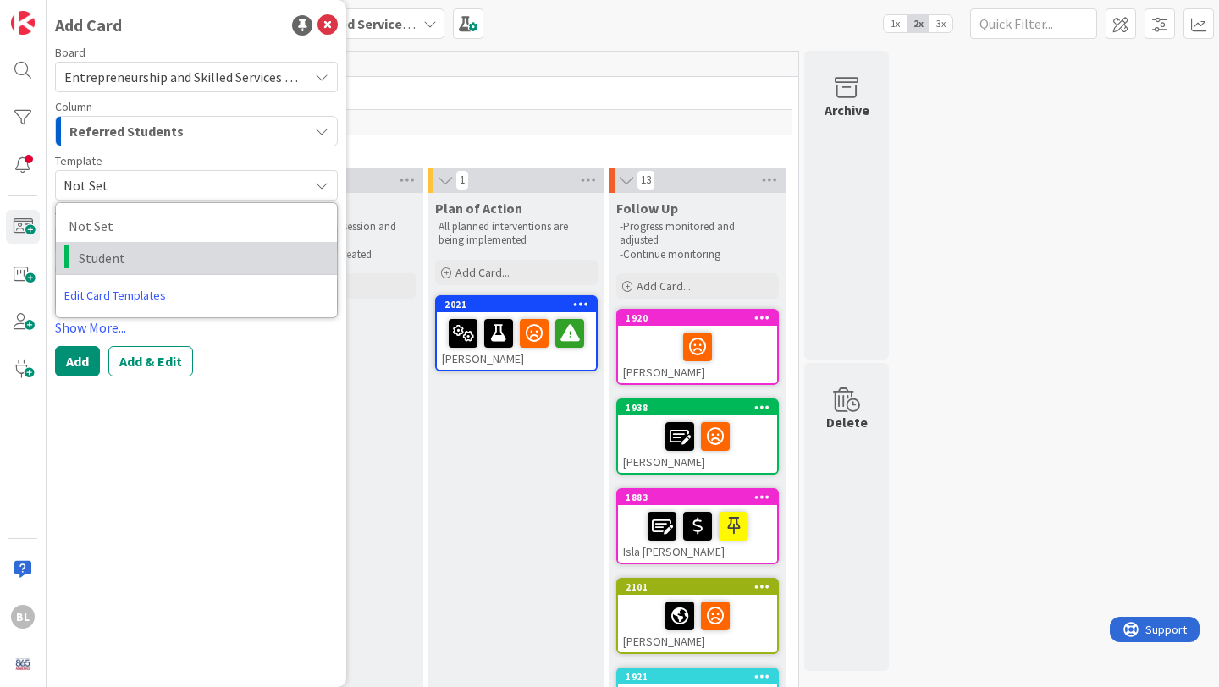
click at [100, 259] on span "Student" at bounding box center [202, 258] width 246 height 22
type textarea "x"
type textarea "Student"
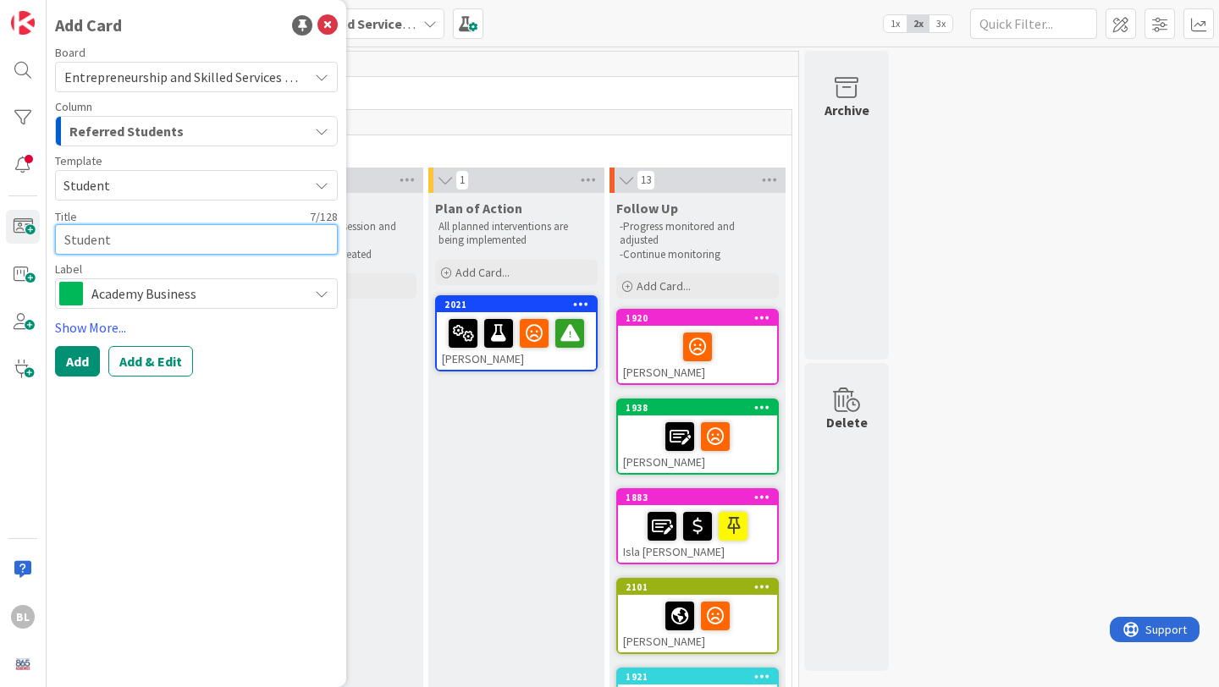
drag, startPoint x: 118, startPoint y: 240, endPoint x: 41, endPoint y: 235, distance: 76.3
click at [41, 235] on div "BL Add Card Board Entrepreneurship and Skilled Services Interventions - [DATE]-…" at bounding box center [23, 343] width 47 height 687
type textarea "x"
type textarea "L"
type textarea "x"
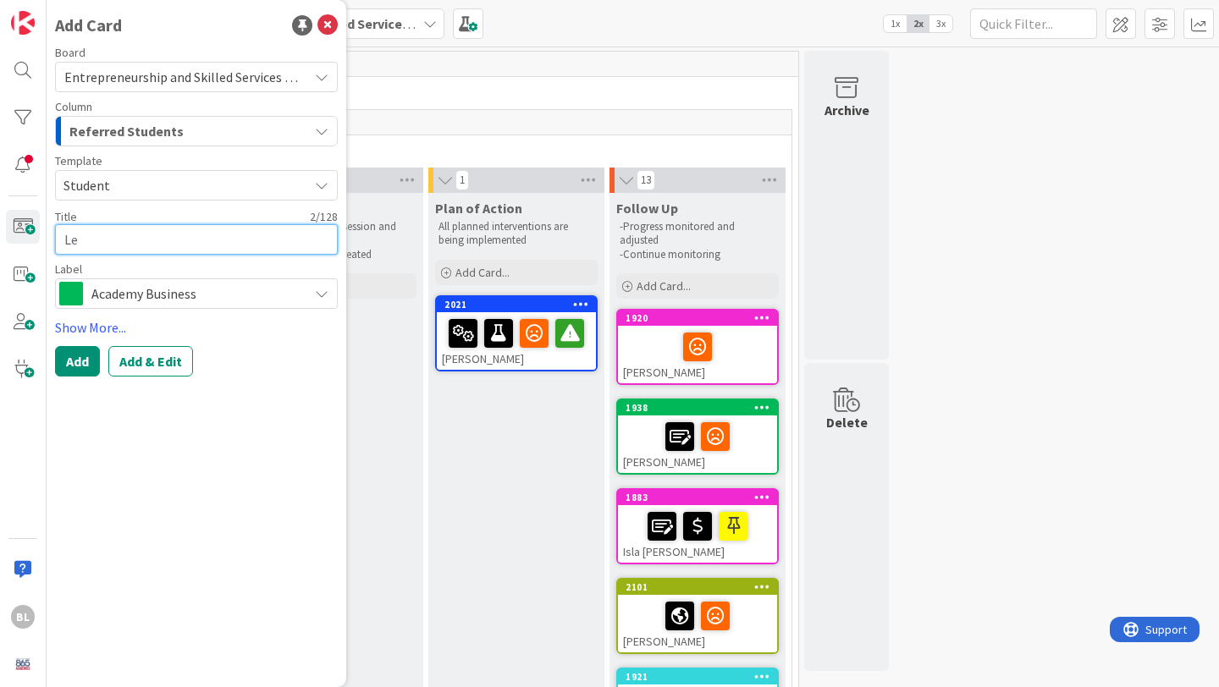
type textarea "Leo"
type textarea "x"
type textarea "Leo"
type textarea "x"
type textarea "Leo C"
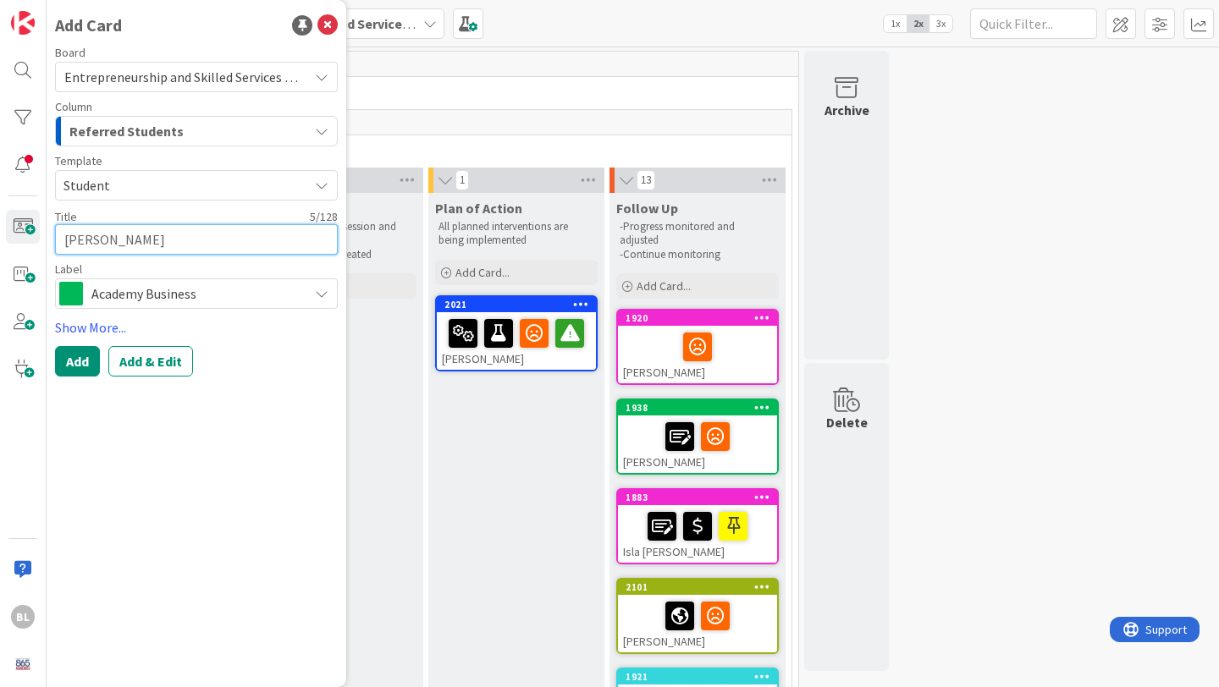
type textarea "x"
type textarea "Leo Cr"
type textarea "x"
type textarea "Leo Cre"
type textarea "x"
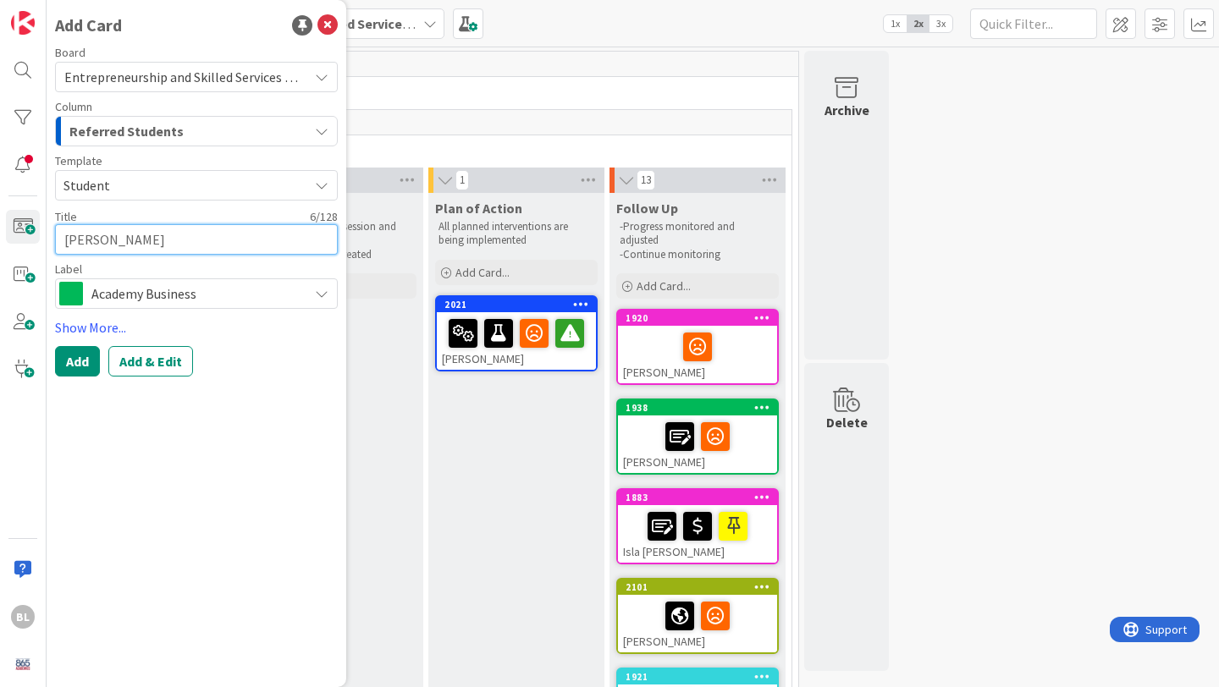
type textarea "Leo Crea"
type textarea "x"
type textarea "Leo Cream"
type textarea "x"
type textarea "Leo Creamn"
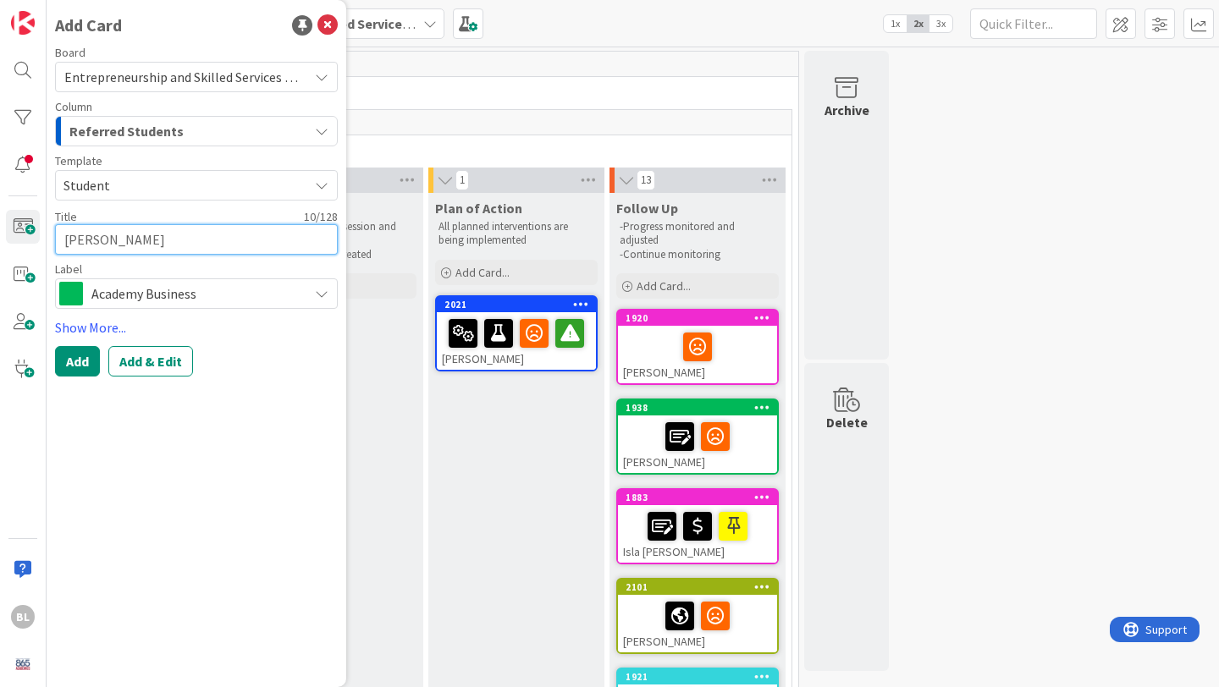
type textarea "x"
type textarea "Leo Creamne"
type textarea "x"
type textarea "Leo Creamnea"
type textarea "x"
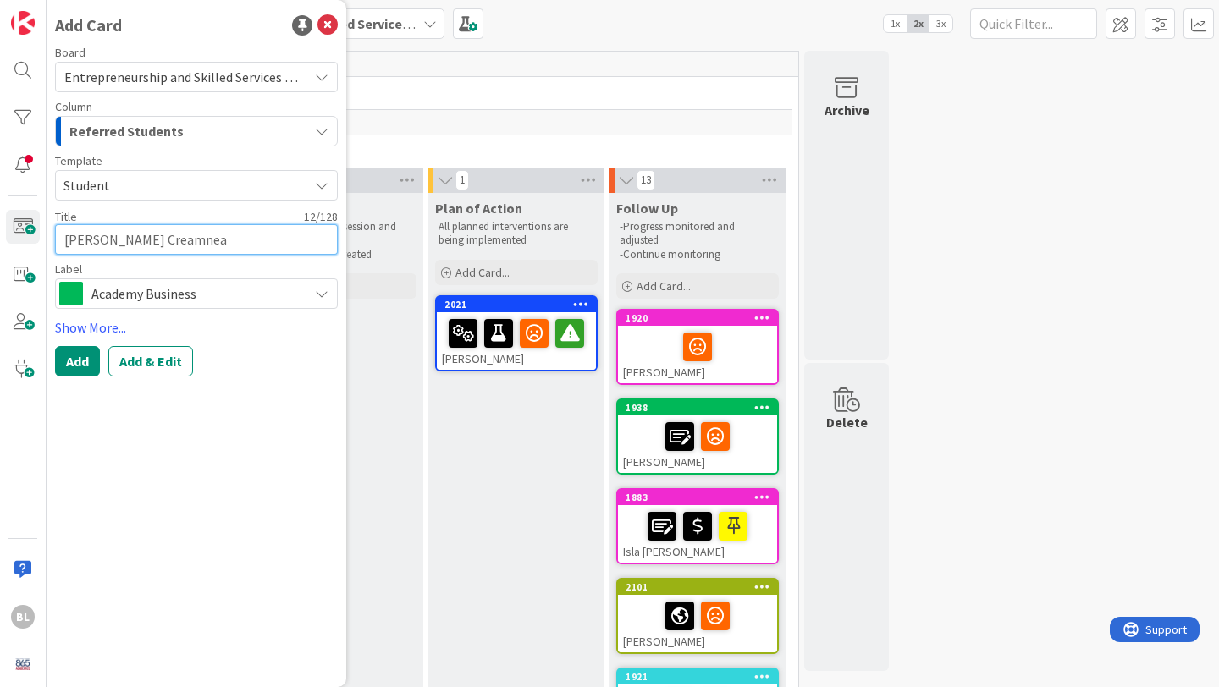
type textarea "Leo Creamne"
type textarea "x"
type textarea "Leo Creamn"
type textarea "x"
type textarea "Leo Cream"
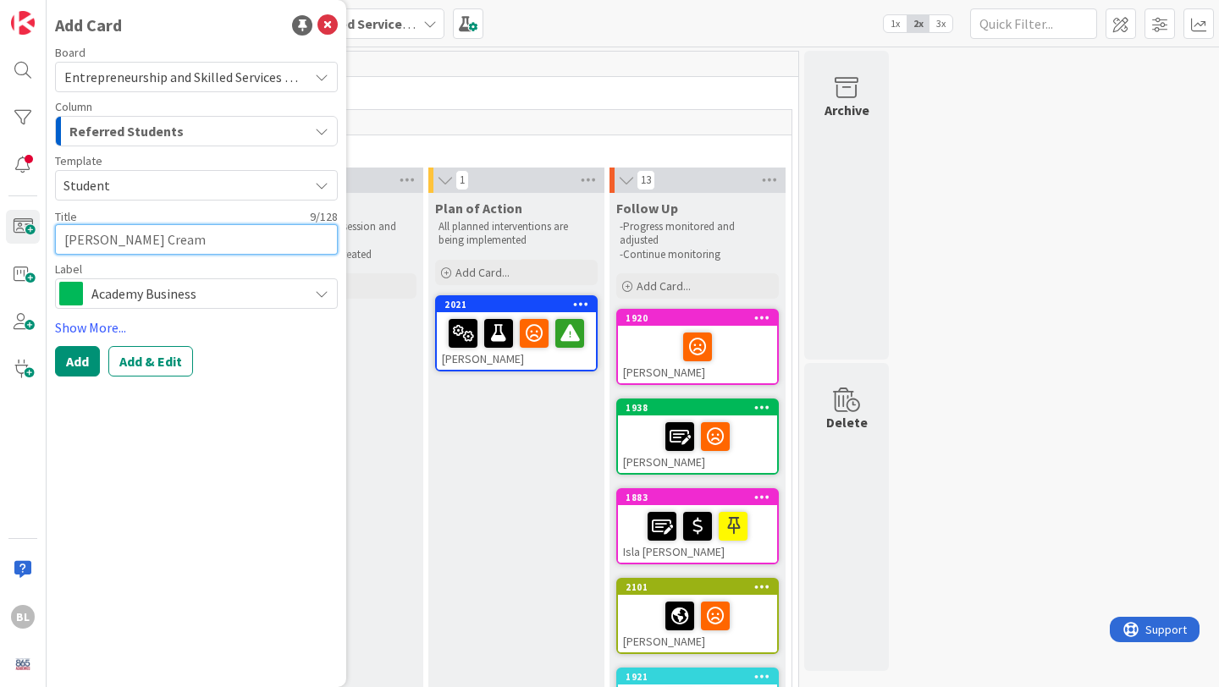
type textarea "x"
type textarea "Leo Crea"
type textarea "x"
type textarea "Leo Cre,"
type textarea "x"
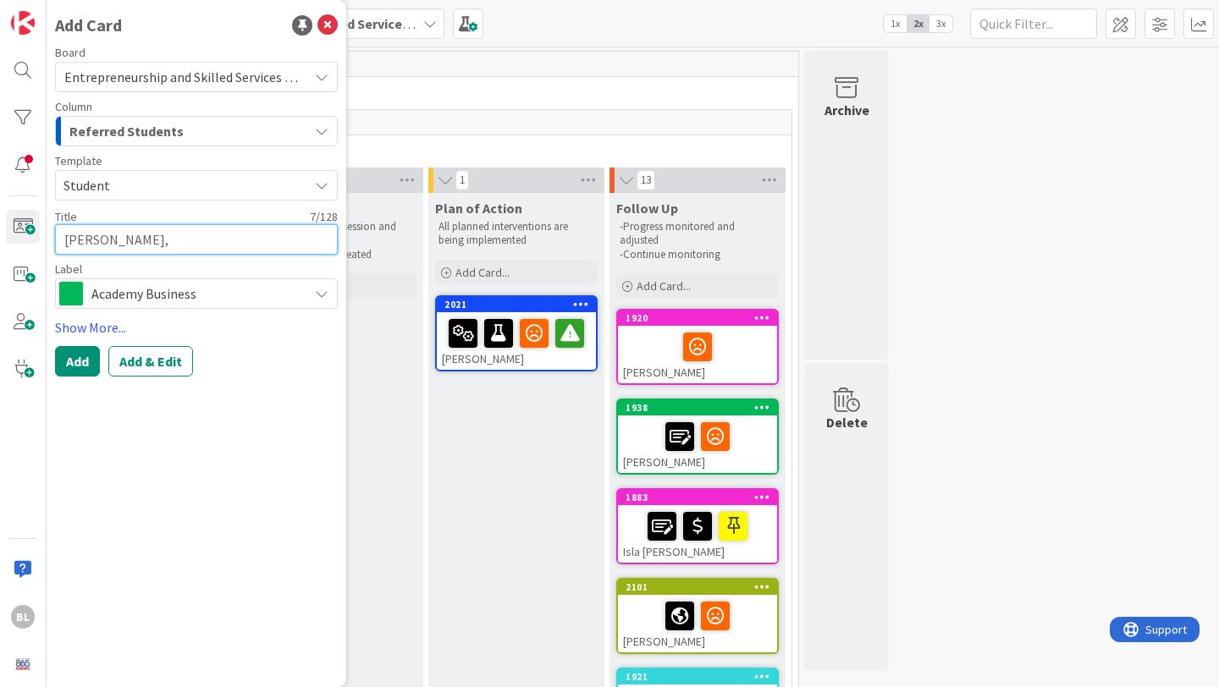
type textarea "Leo Cre,m"
type textarea "x"
type textarea "Leo Cre,me"
type textarea "x"
type textarea "Leo Cre,m"
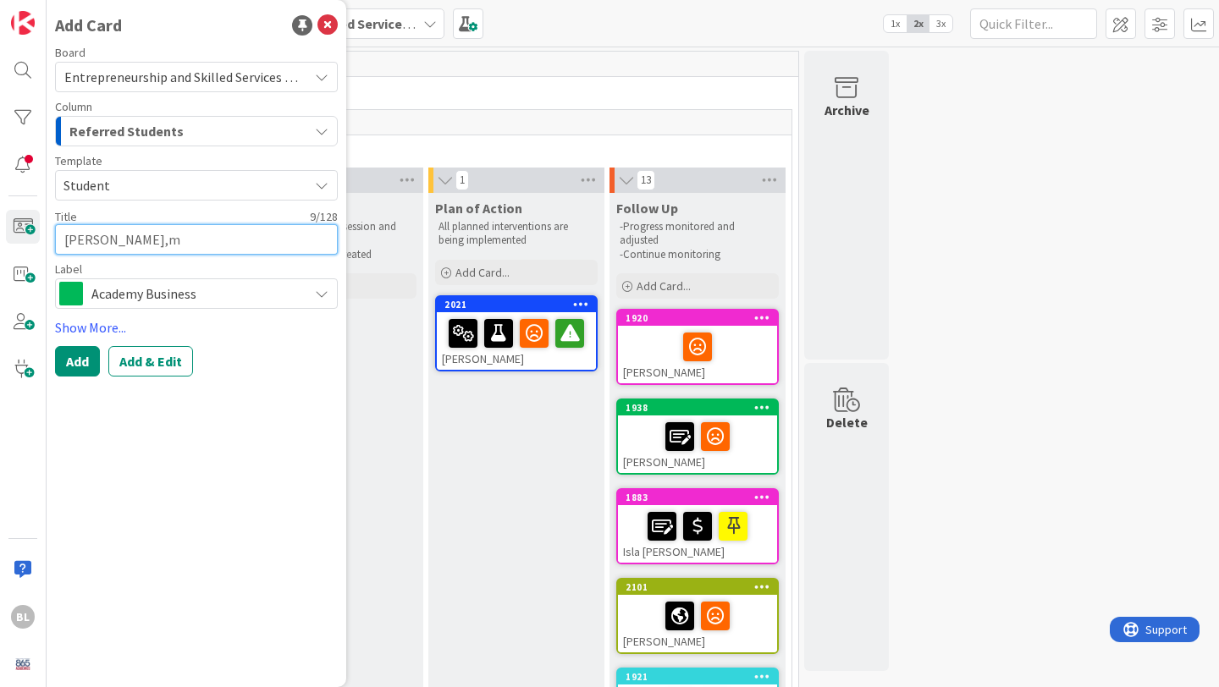
type textarea "x"
type textarea "Leo Cre,"
type textarea "x"
type textarea "Leo Cre"
type textarea "x"
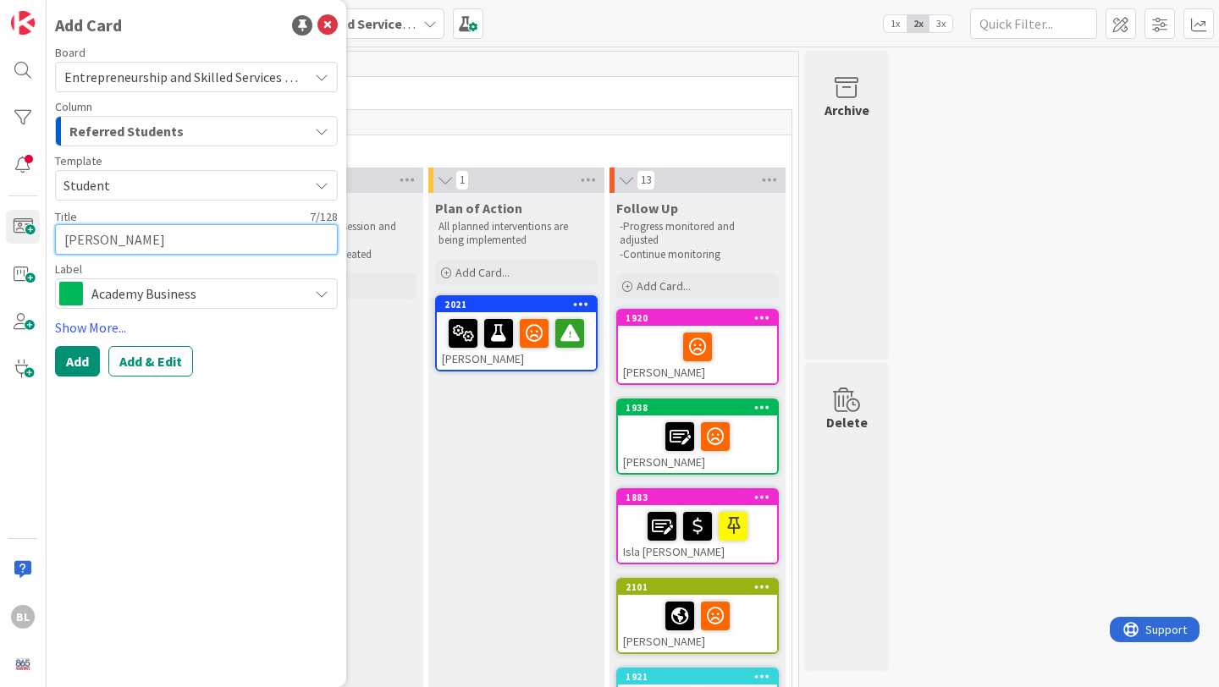
type textarea "Leo Cre,"
type textarea "x"
type textarea "Leo Cre"
type textarea "x"
type textarea "Leo Creme"
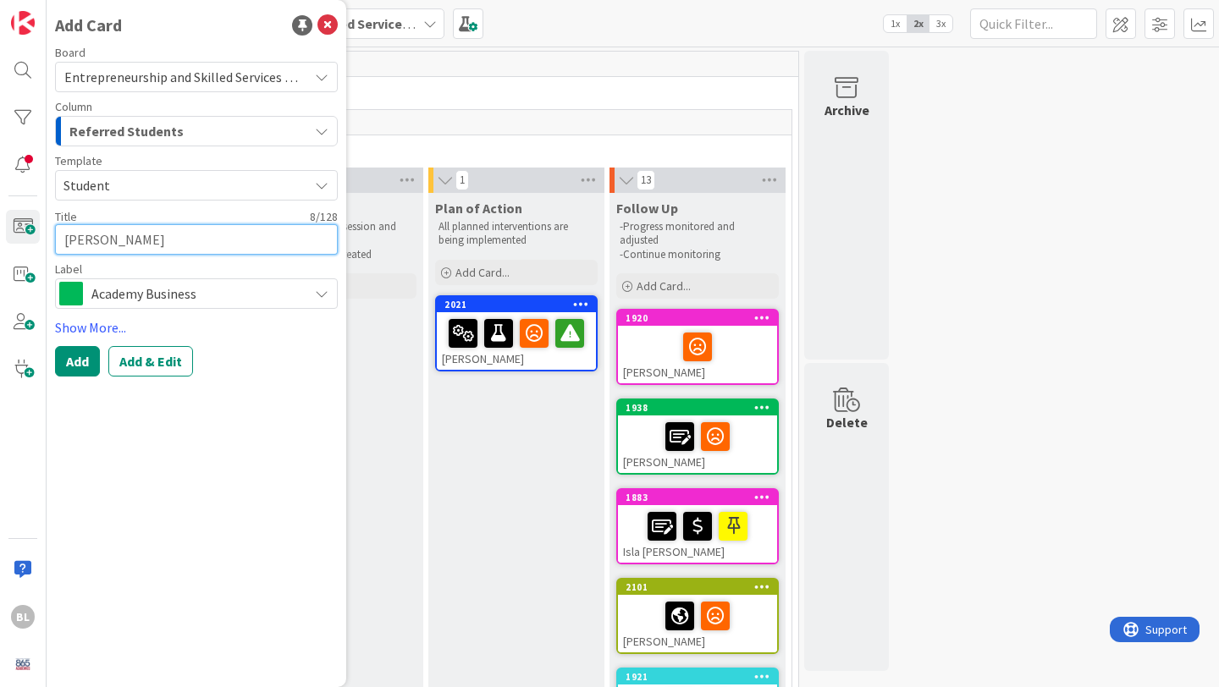
type textarea "x"
type textarea "Leo Cremea"
type textarea "x"
type textarea "Leo Cremeans"
type textarea "x"
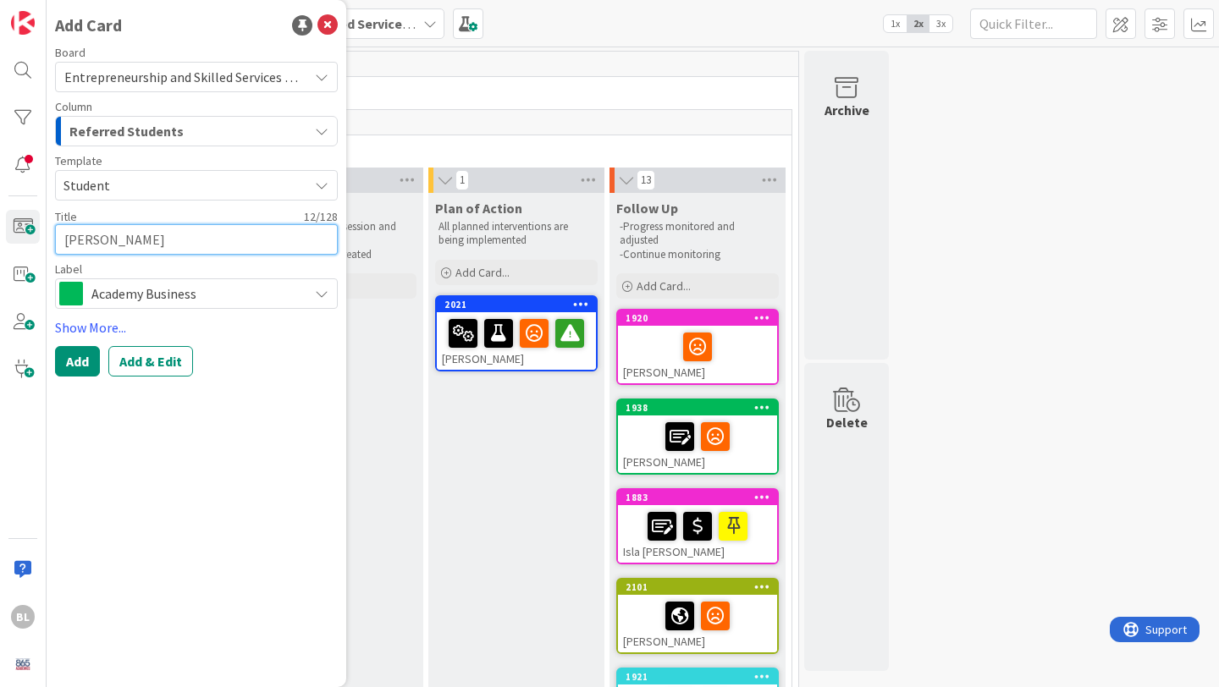
type textarea "Leo Cremeans"
click at [177, 298] on span "Academy Business" at bounding box center [195, 294] width 208 height 24
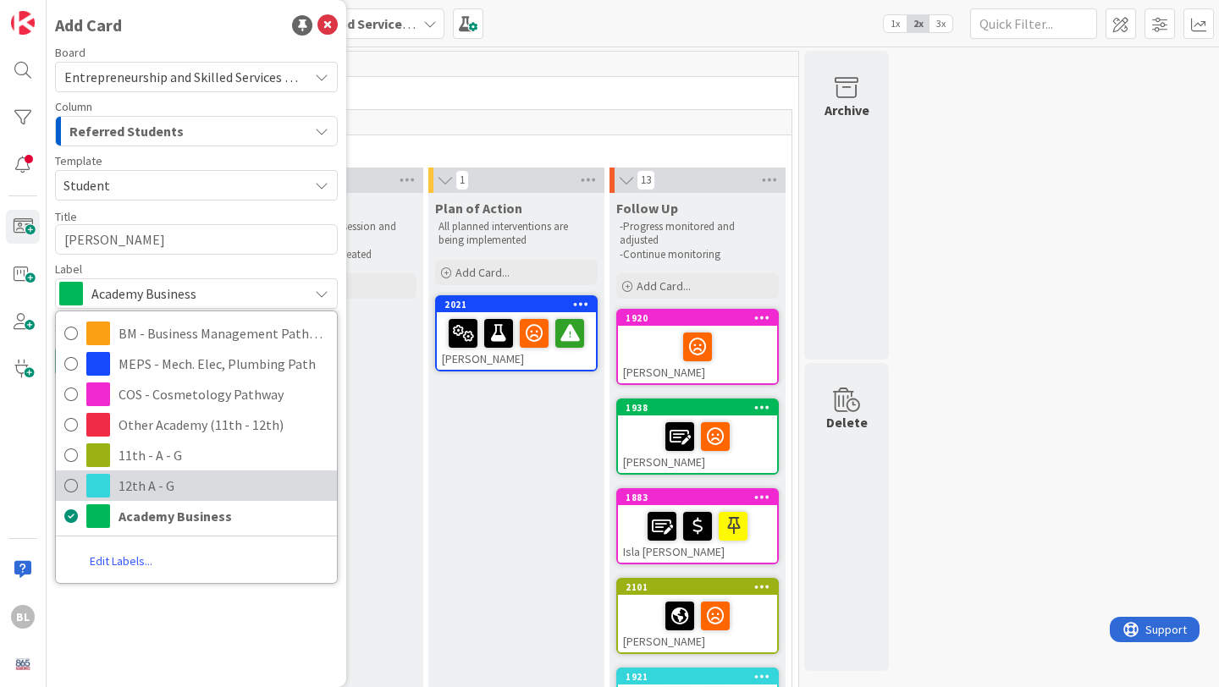
click at [74, 478] on icon at bounding box center [71, 485] width 14 height 25
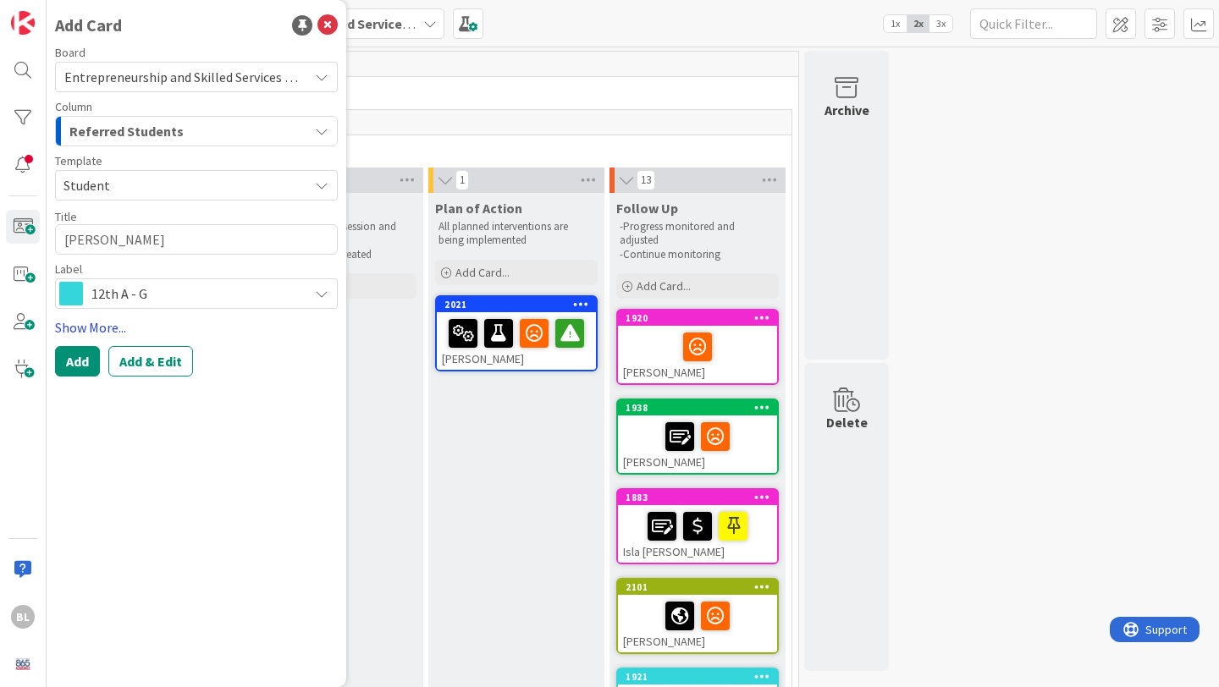
click at [97, 328] on link "Show More..." at bounding box center [196, 327] width 283 height 20
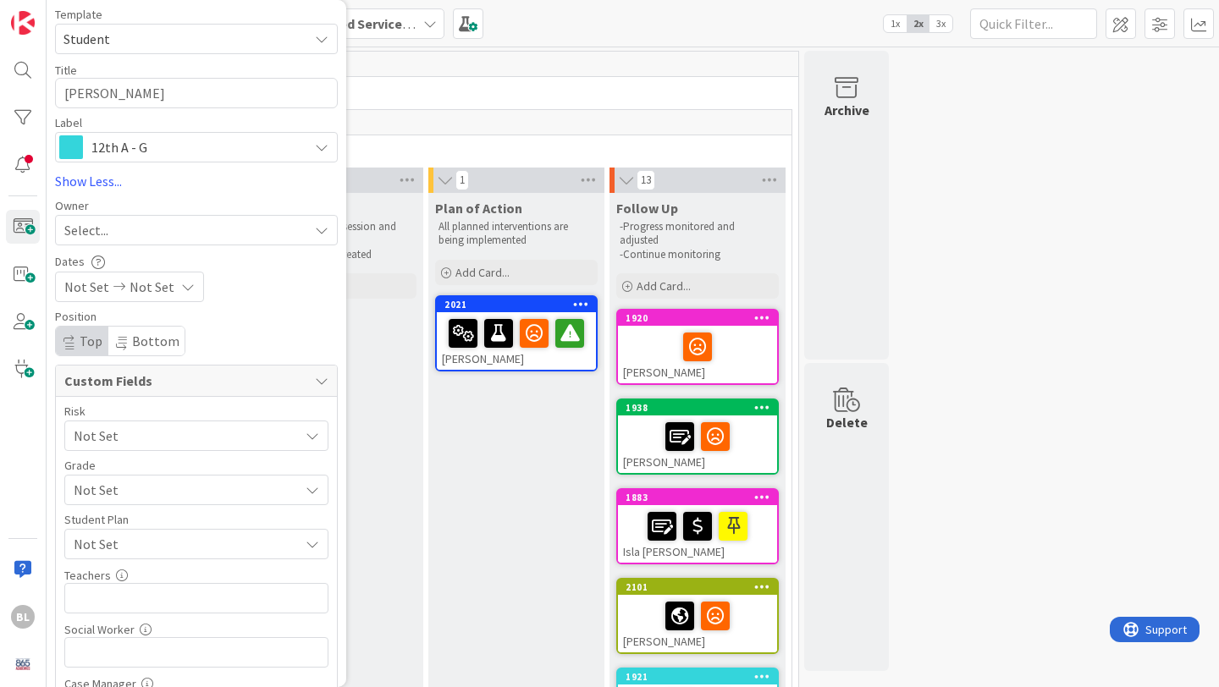
scroll to position [147, 0]
click at [153, 488] on span "Not Set" at bounding box center [182, 489] width 217 height 24
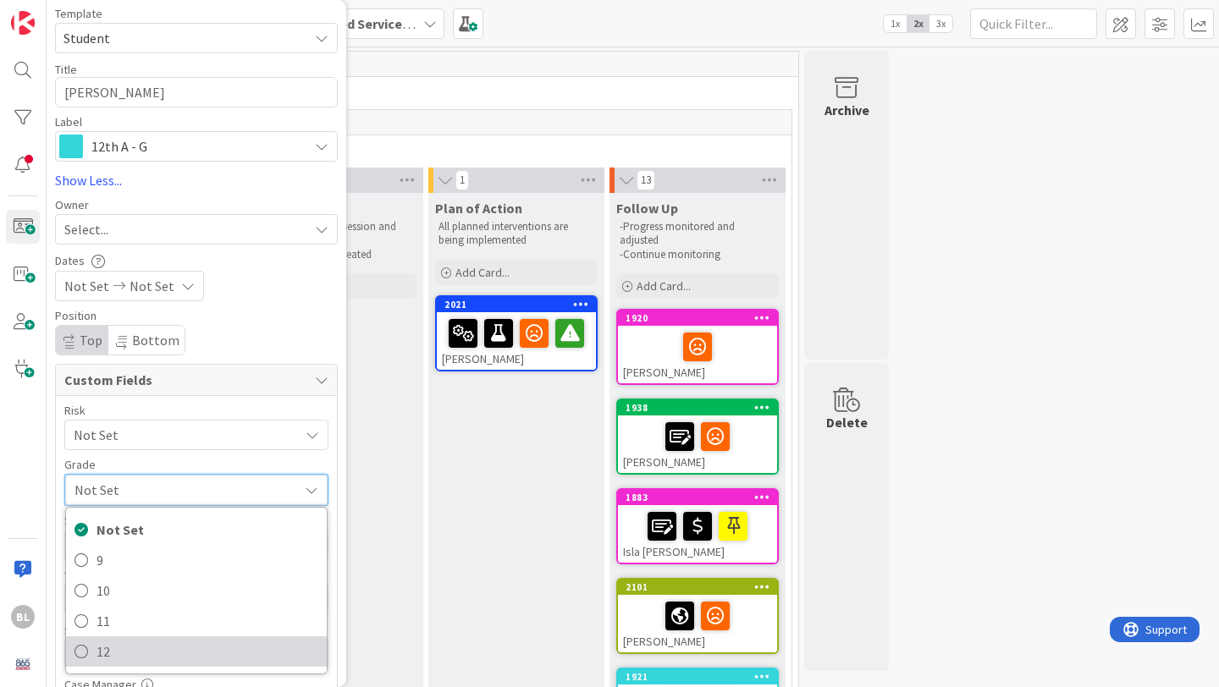
click at [94, 652] on link "12" at bounding box center [196, 652] width 261 height 30
type textarea "x"
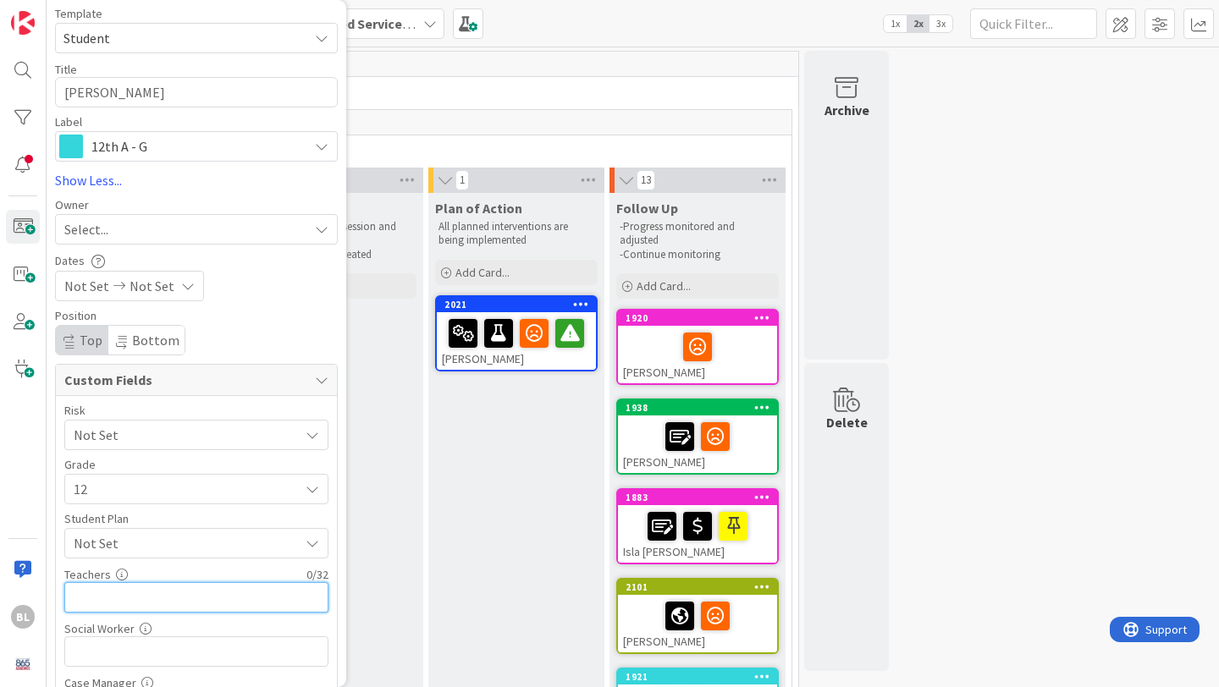
click at [100, 598] on input "text" at bounding box center [196, 597] width 264 height 30
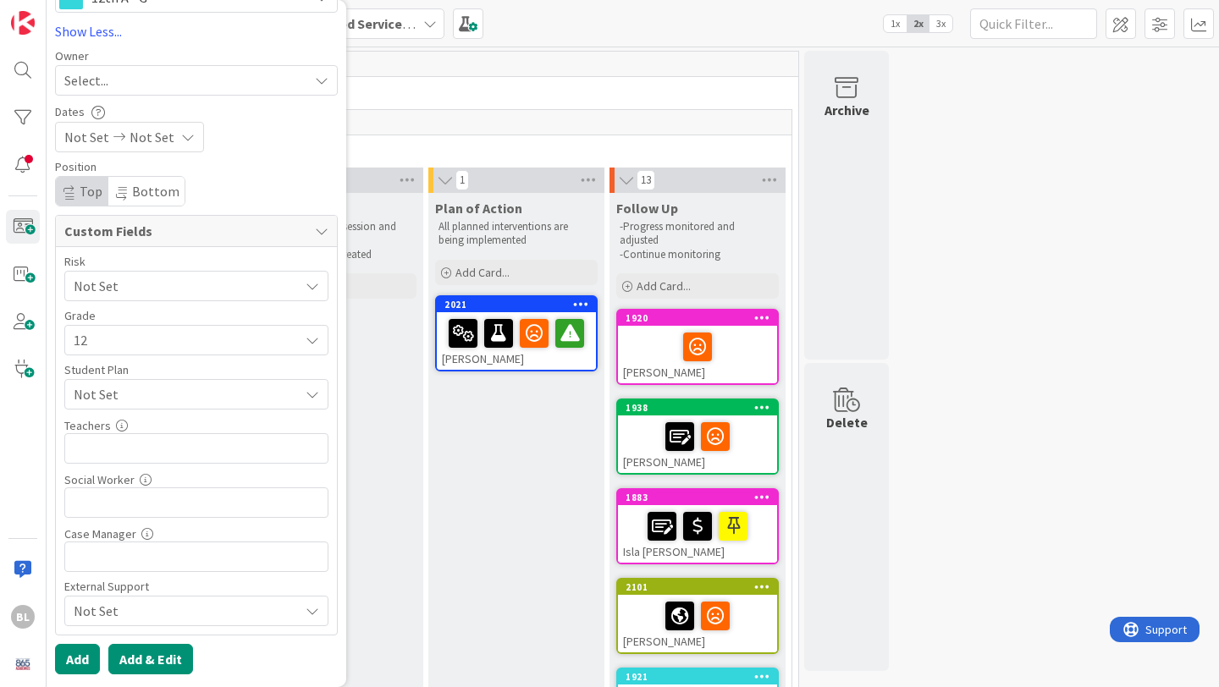
click at [146, 659] on button "Add & Edit" at bounding box center [150, 659] width 85 height 30
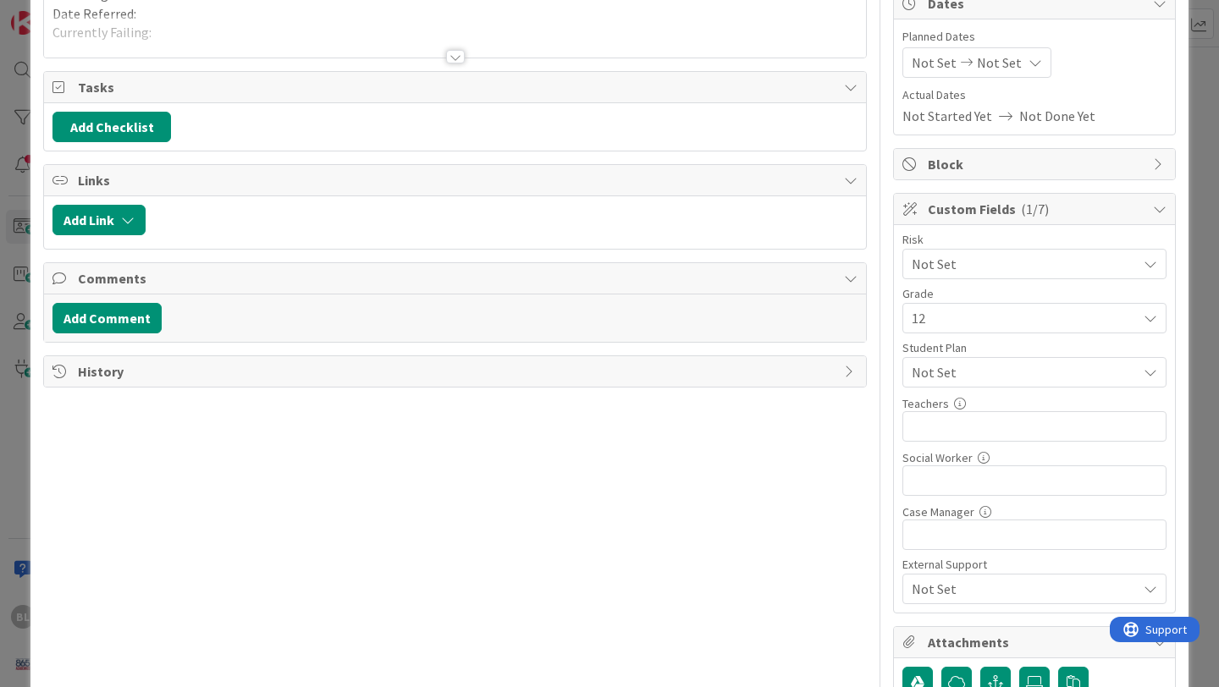
scroll to position [236, 0]
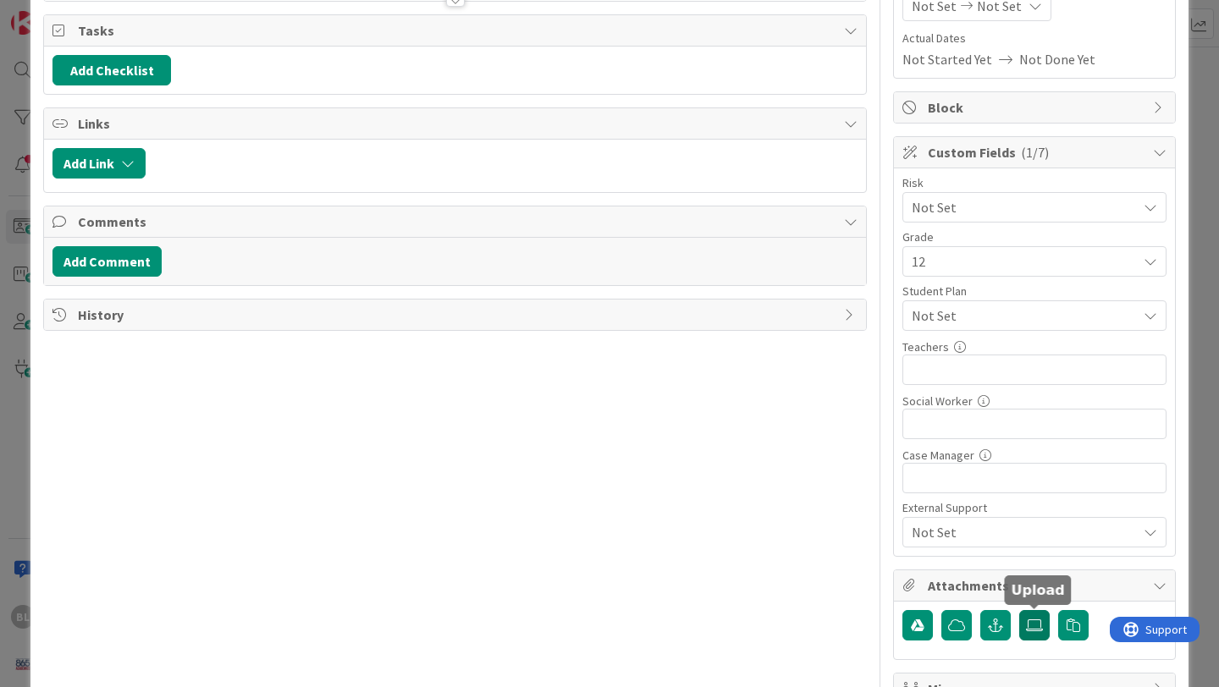
click at [1033, 628] on icon at bounding box center [1034, 626] width 17 height 14
click at [1019, 610] on input "file" at bounding box center [1019, 610] width 0 height 0
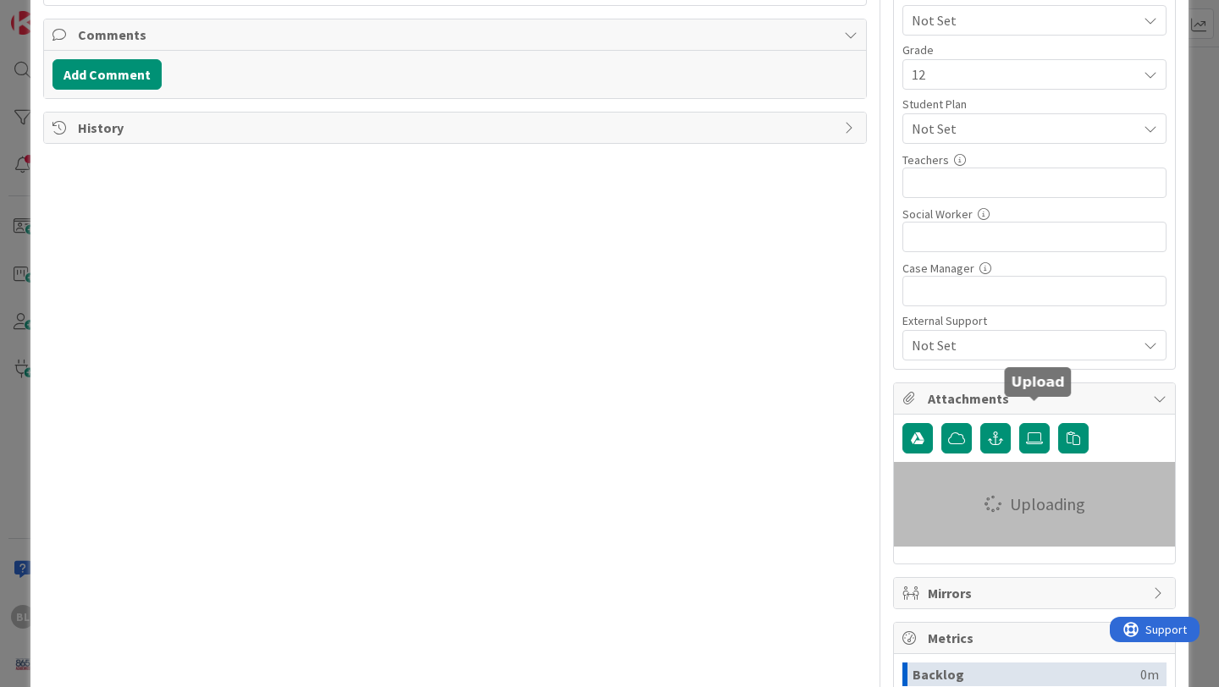
scroll to position [488, 0]
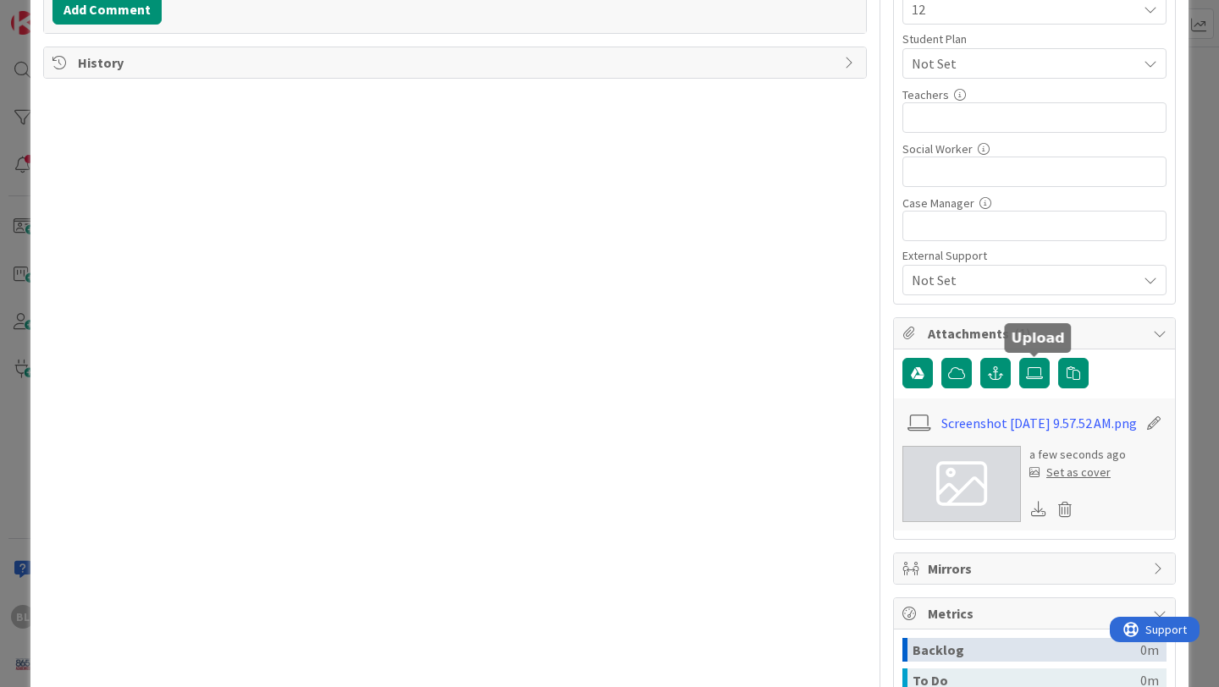
click at [1069, 482] on div "Set as cover" at bounding box center [1069, 473] width 81 height 18
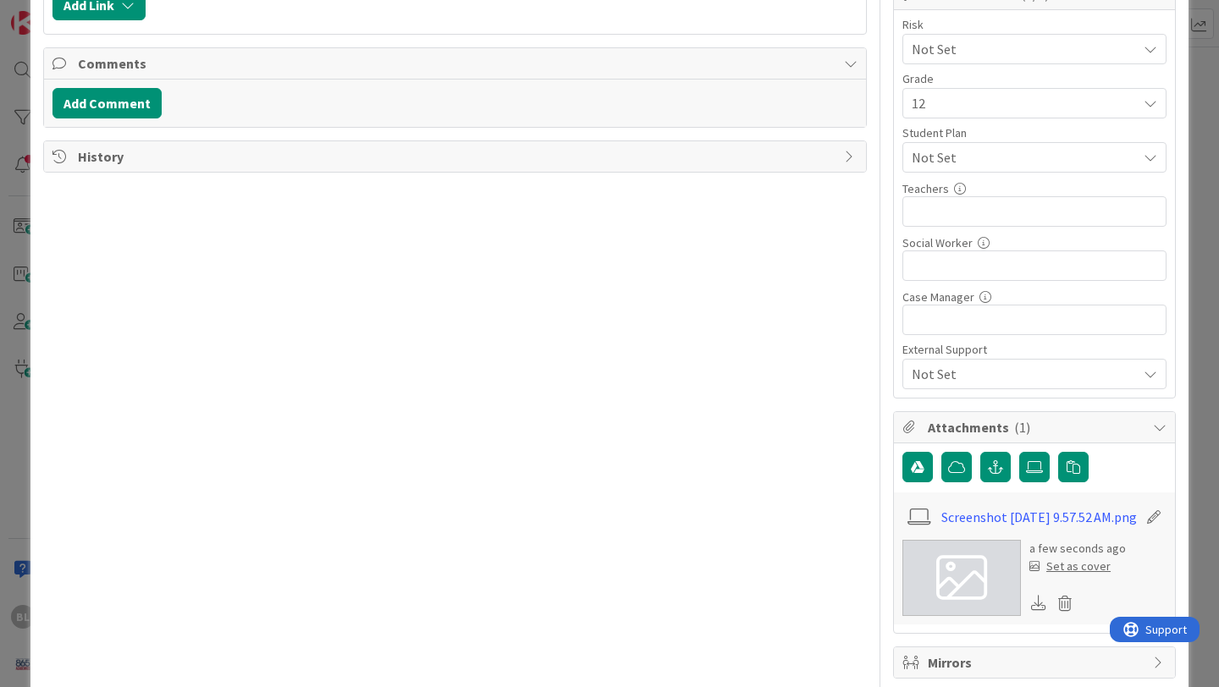
scroll to position [392, 0]
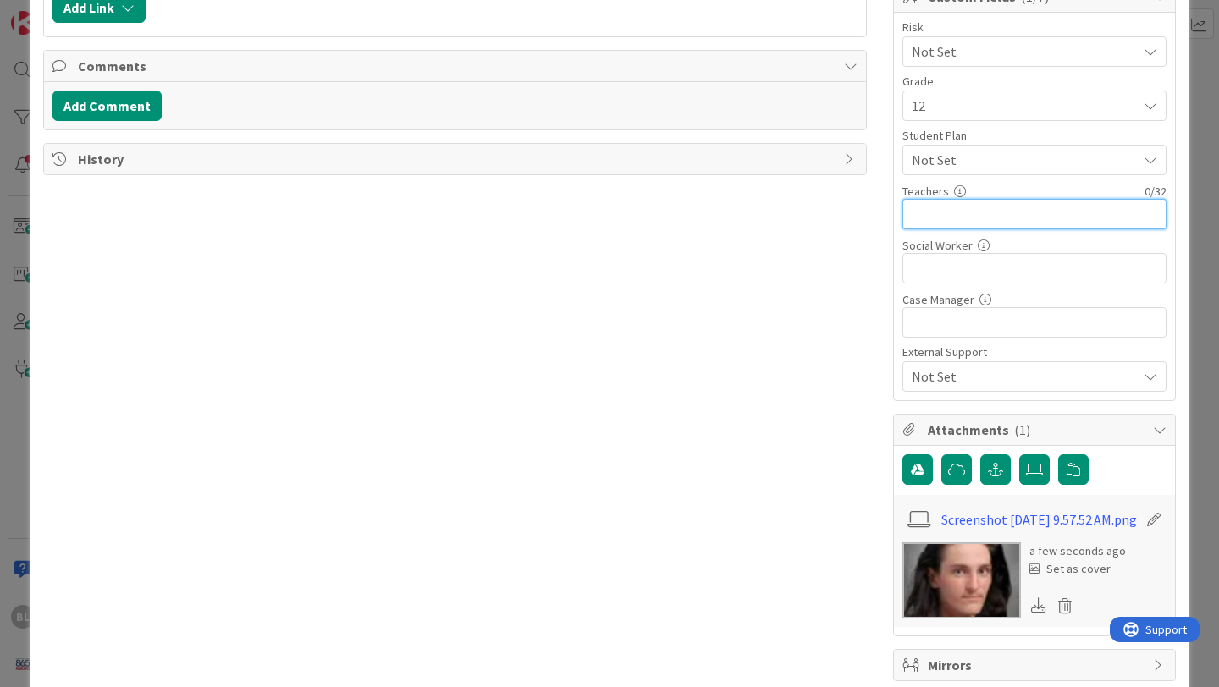
click at [929, 218] on input "text" at bounding box center [1034, 214] width 264 height 30
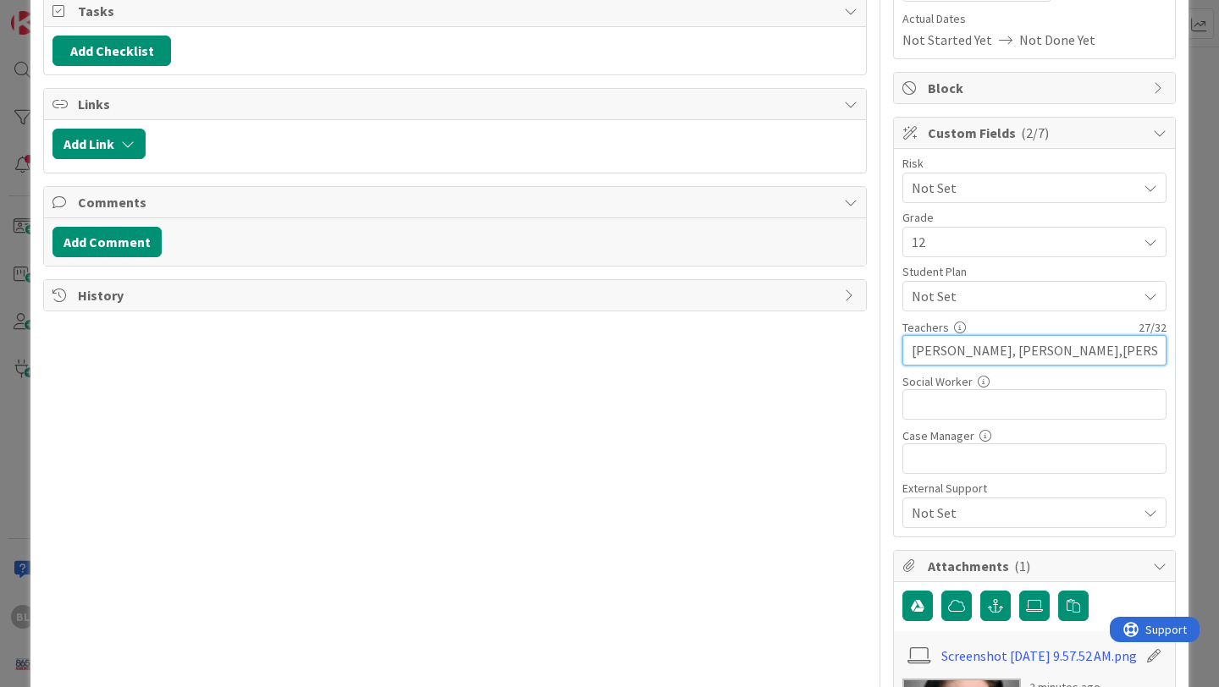
scroll to position [0, 0]
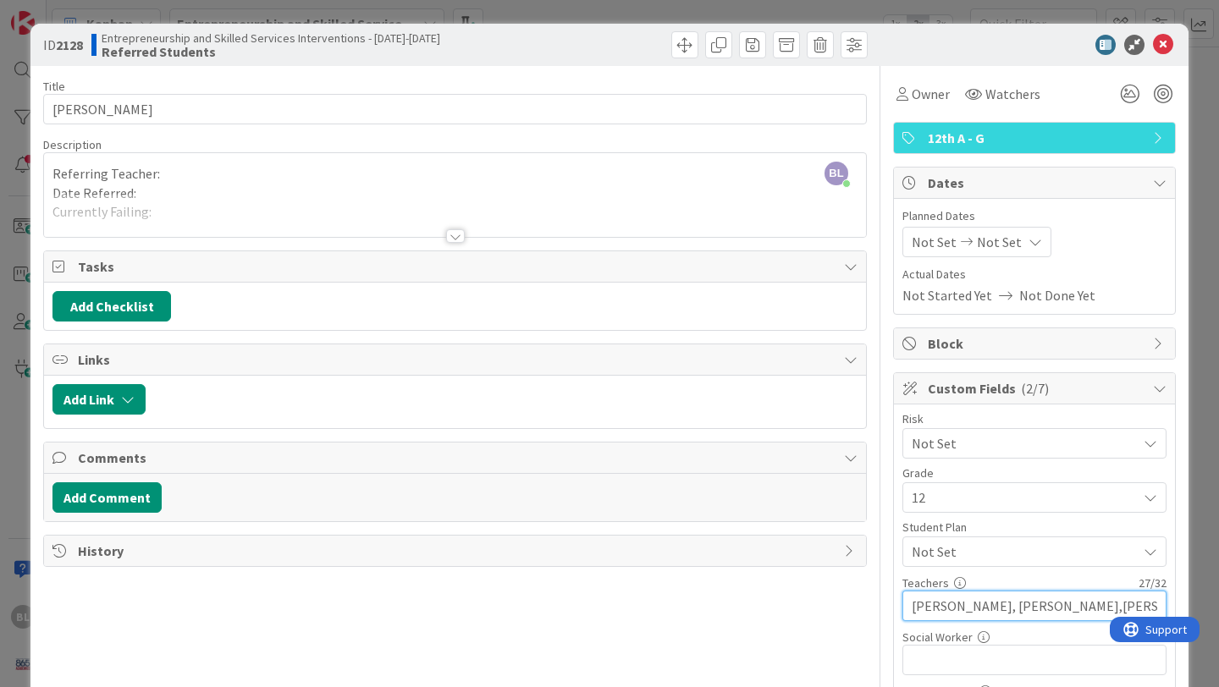
type input "Kimball, McPhet,Hiter,Baumg"
click at [458, 240] on div at bounding box center [455, 236] width 19 height 14
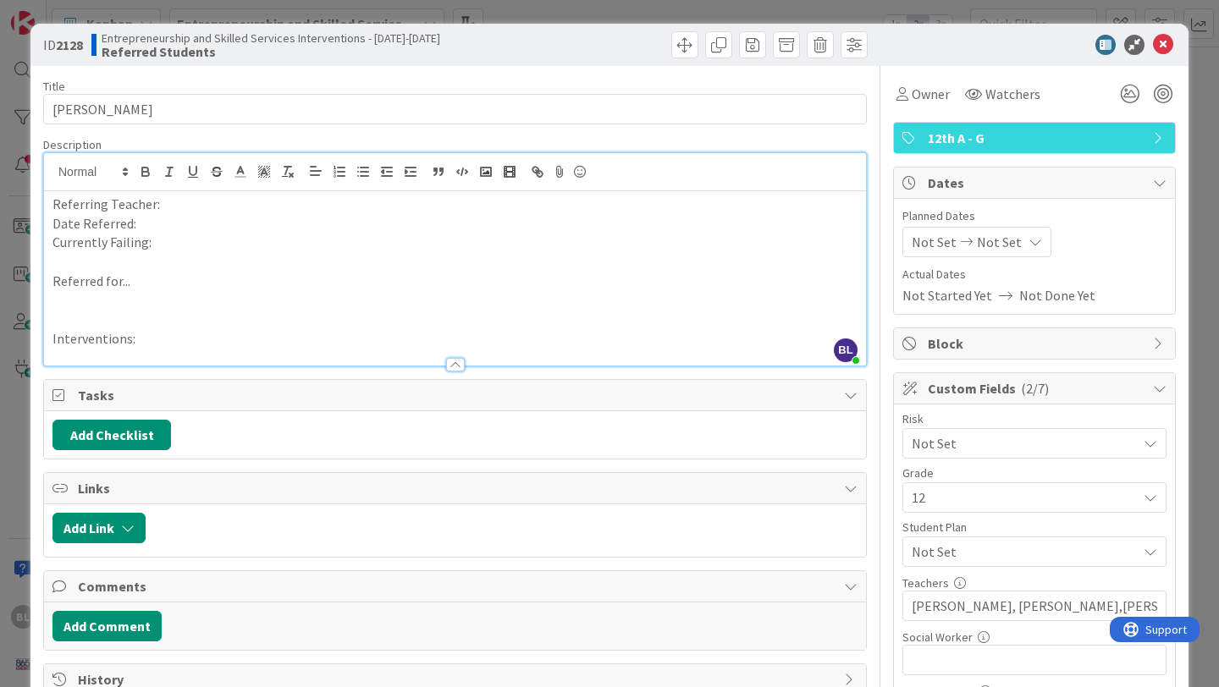
click at [172, 208] on p "Referring Teacher:" at bounding box center [454, 204] width 805 height 19
click at [146, 223] on p "Date Referred:" at bounding box center [454, 223] width 805 height 19
click at [162, 247] on p "Currently Failing:" at bounding box center [454, 242] width 805 height 19
click at [131, 288] on p "Referred for..." at bounding box center [454, 281] width 805 height 19
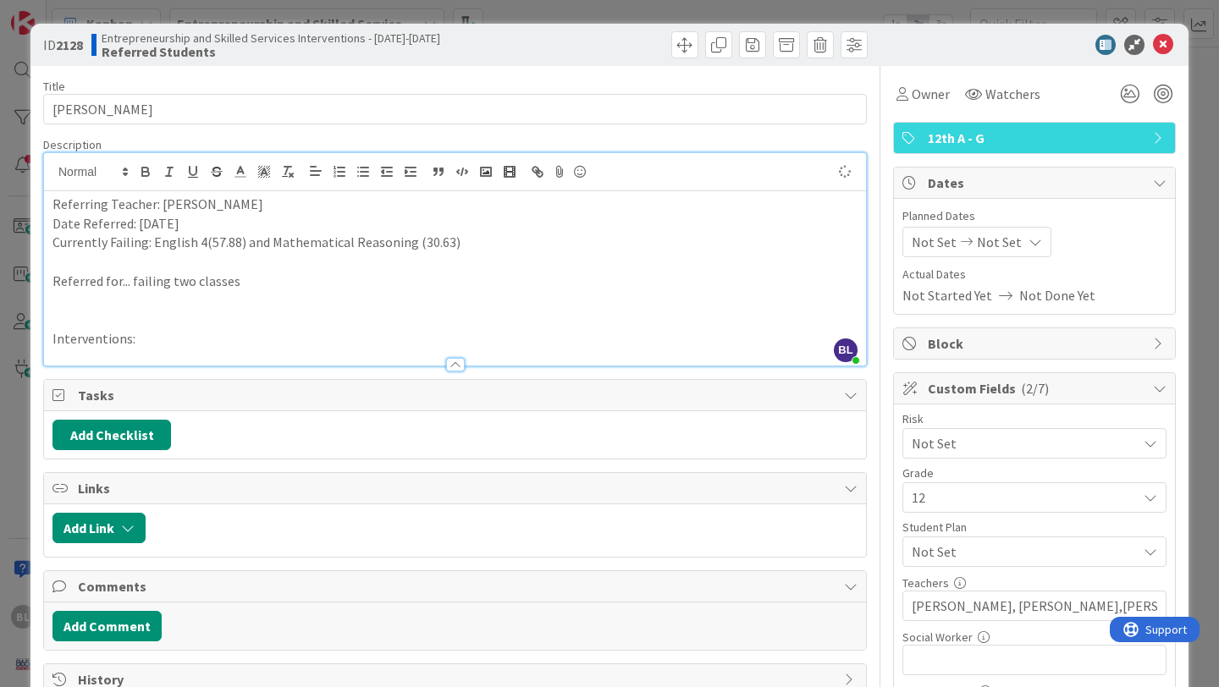
click at [140, 343] on p "Interventions:" at bounding box center [454, 338] width 805 height 19
click at [1154, 41] on icon at bounding box center [1163, 45] width 20 height 20
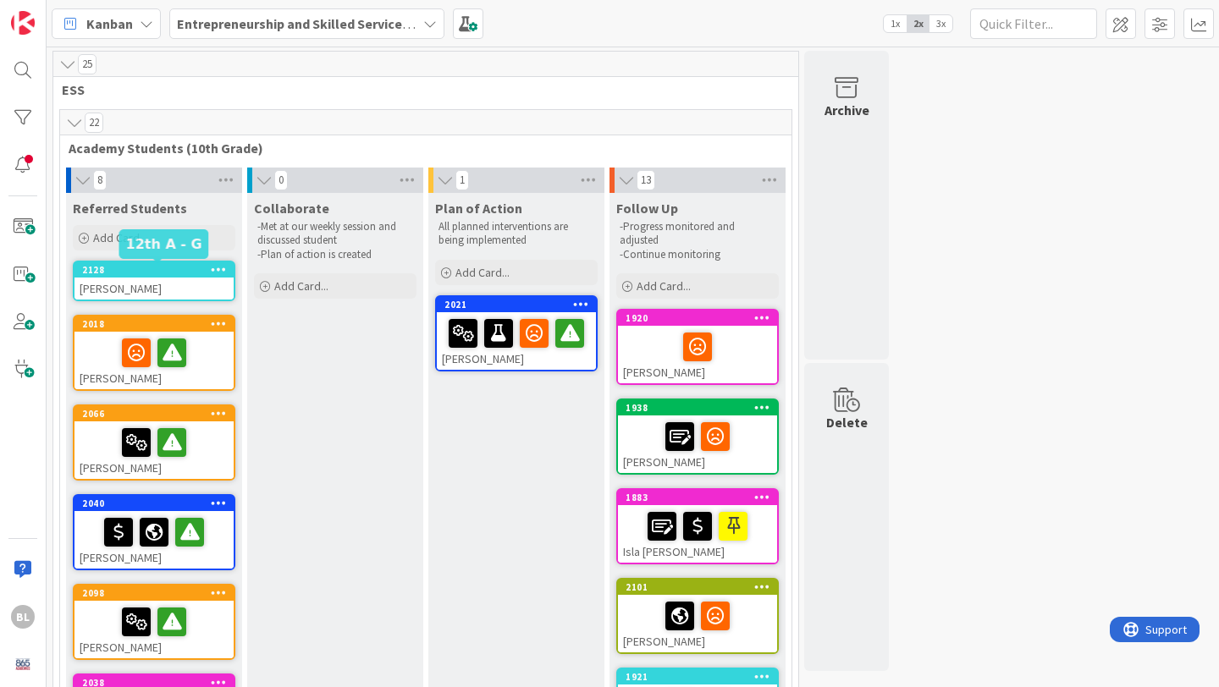
click at [163, 273] on div "2128" at bounding box center [158, 270] width 152 height 12
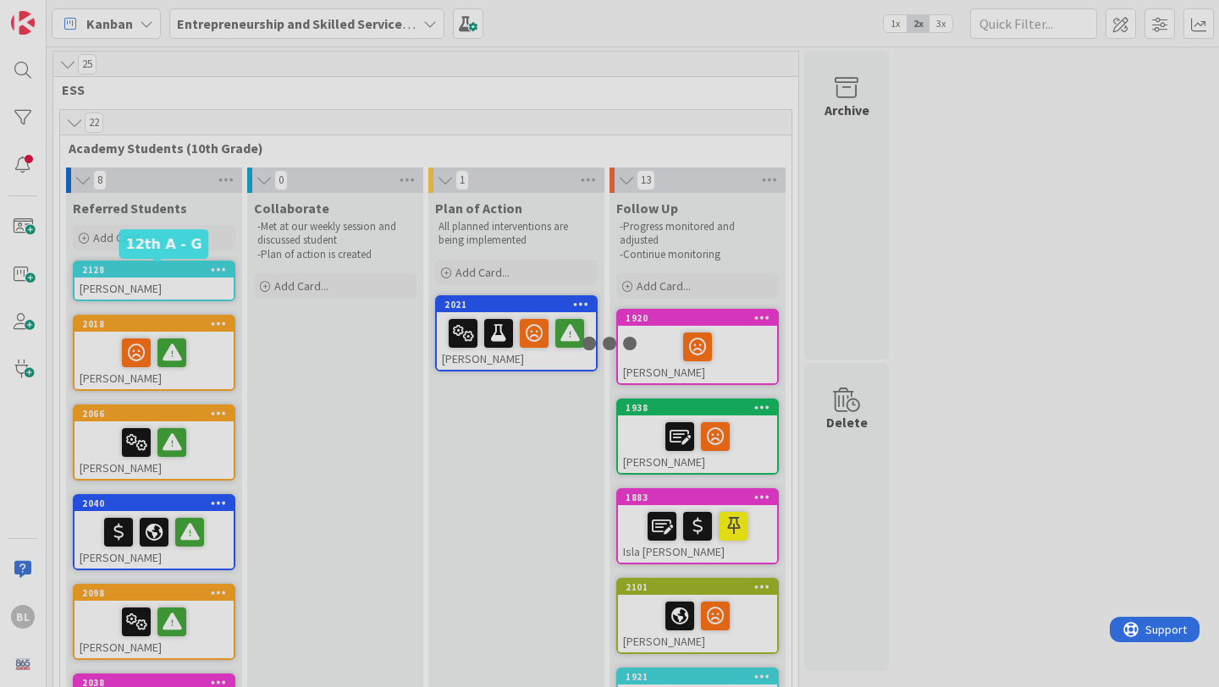
click at [163, 273] on div at bounding box center [609, 343] width 1219 height 687
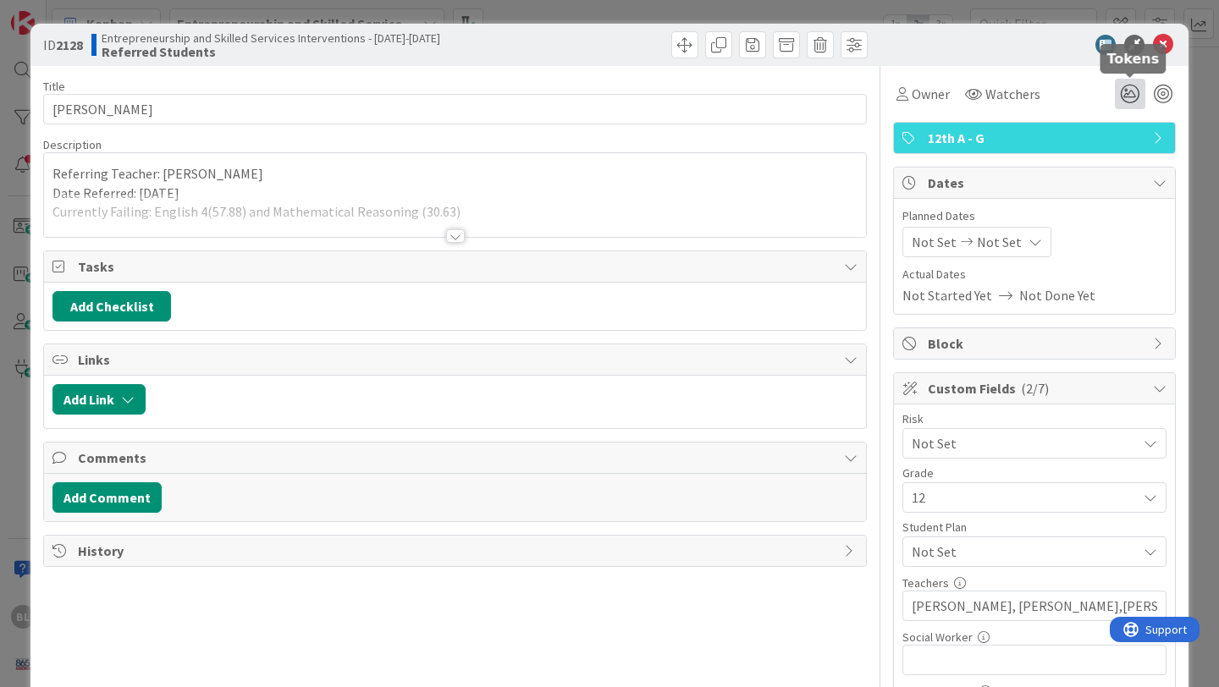
click at [1130, 91] on icon at bounding box center [1130, 94] width 30 height 30
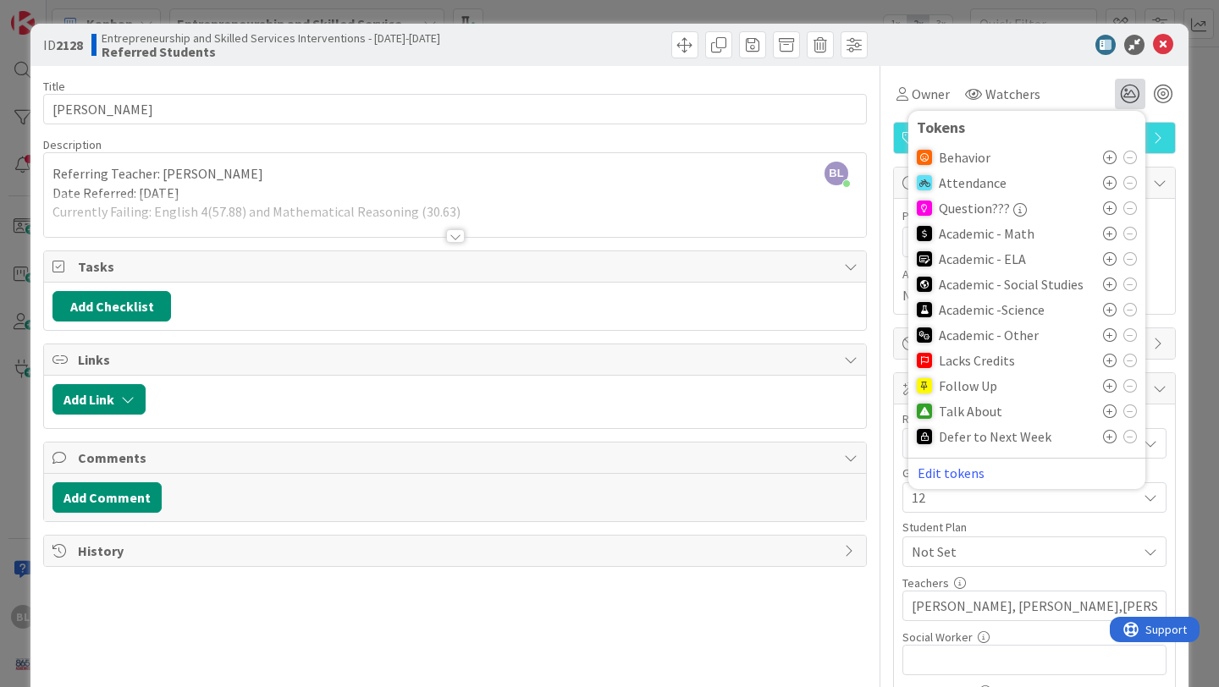
click at [1107, 231] on icon at bounding box center [1110, 234] width 14 height 14
click at [1108, 265] on icon at bounding box center [1110, 264] width 14 height 14
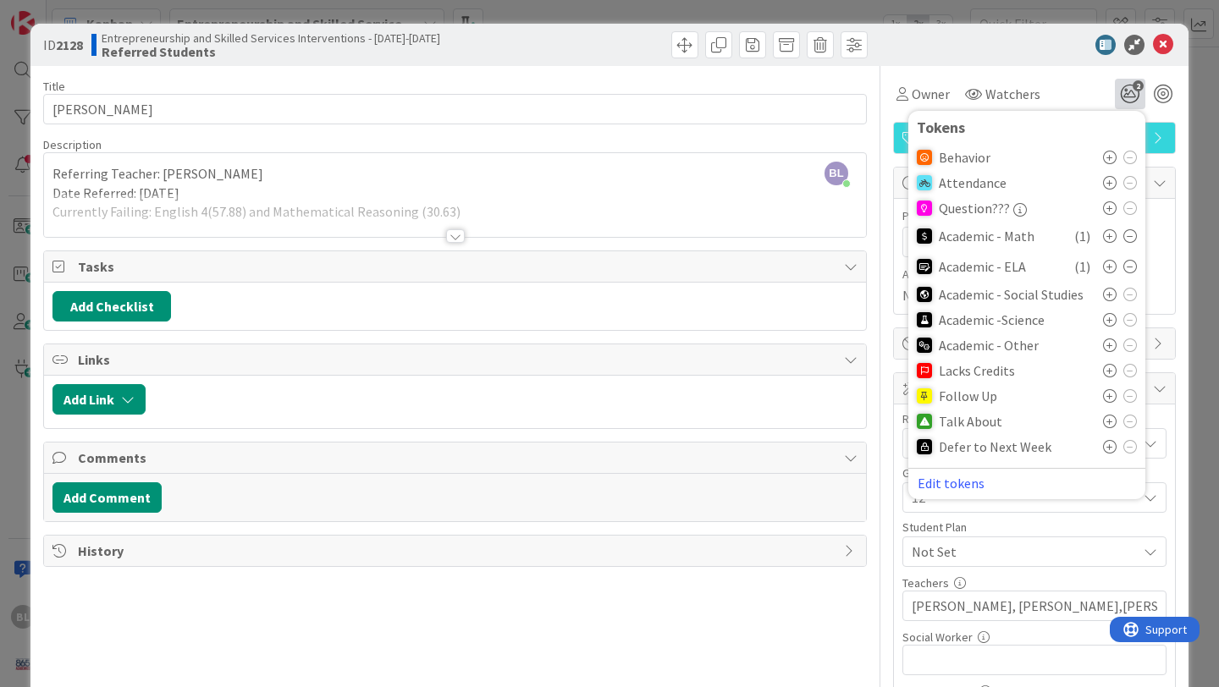
click at [1109, 424] on icon at bounding box center [1110, 422] width 14 height 14
click at [1163, 44] on icon at bounding box center [1163, 45] width 20 height 20
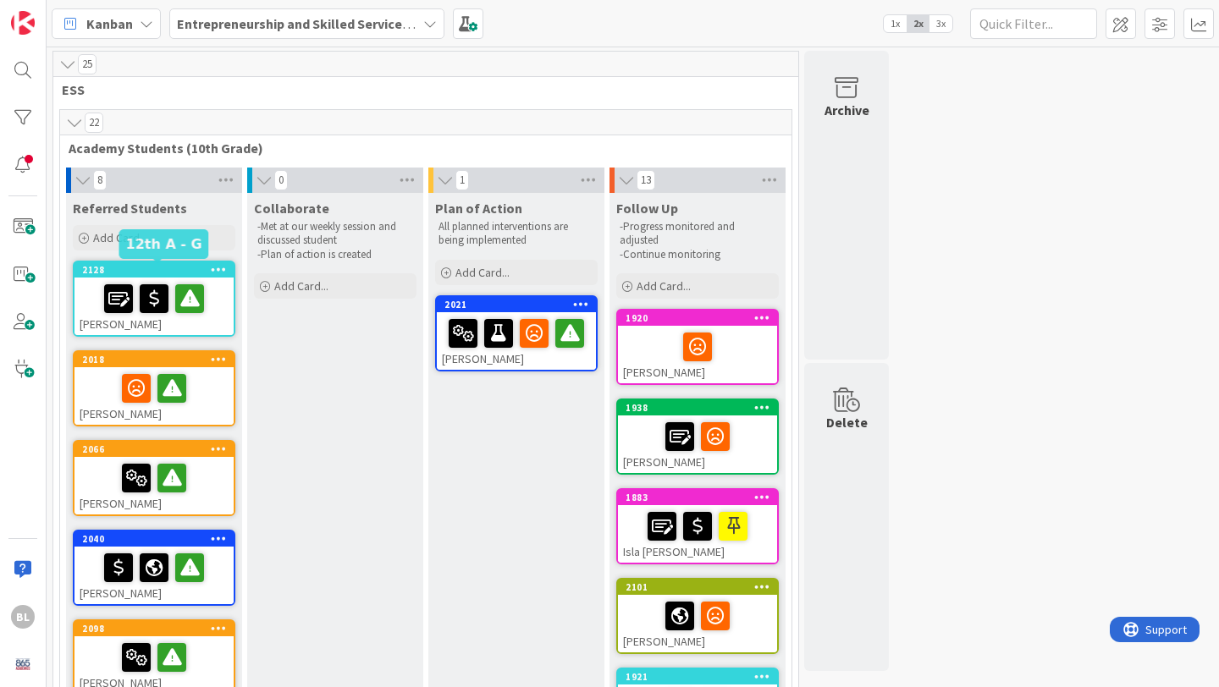
click at [186, 268] on div "2128" at bounding box center [158, 270] width 152 height 12
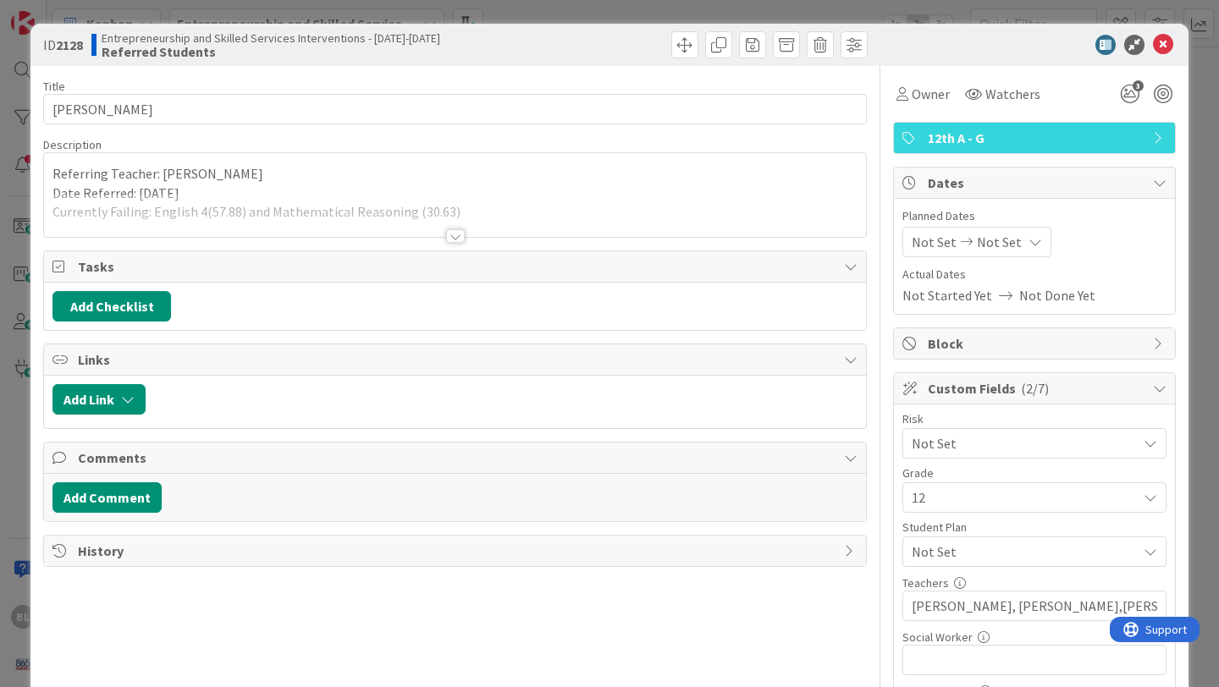
click at [471, 212] on div at bounding box center [455, 215] width 822 height 43
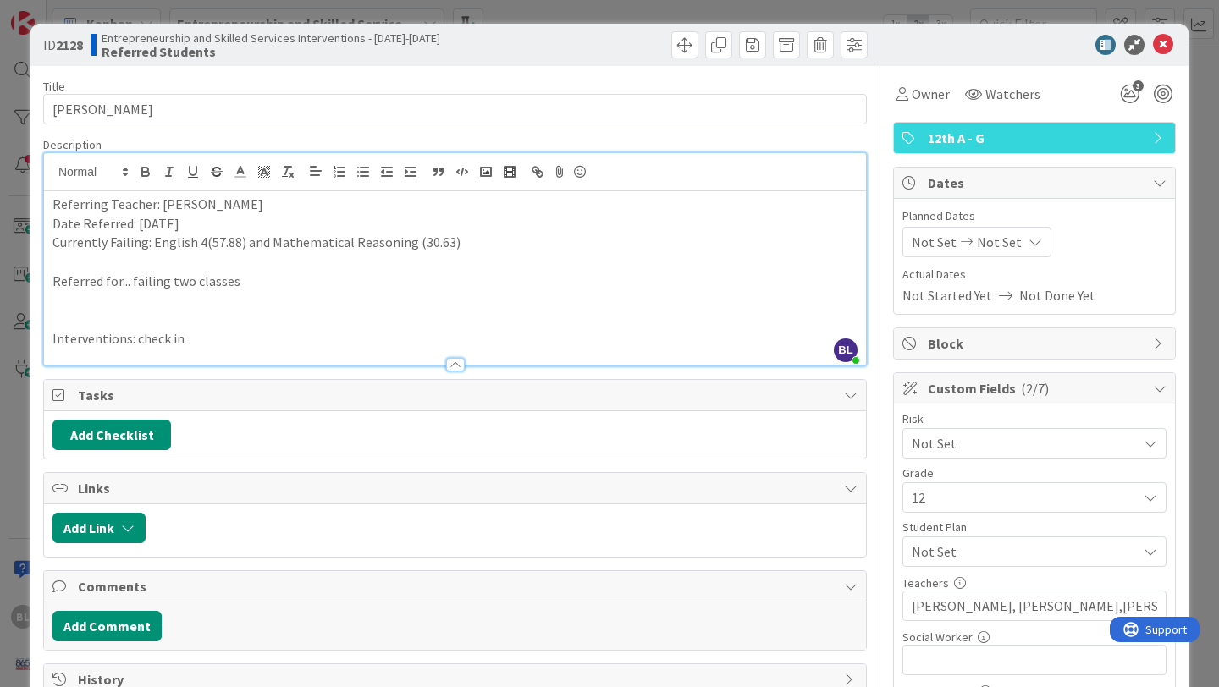
click at [248, 284] on p "Referred for... failing two classes" at bounding box center [454, 281] width 805 height 19
